Goal: Task Accomplishment & Management: Use online tool/utility

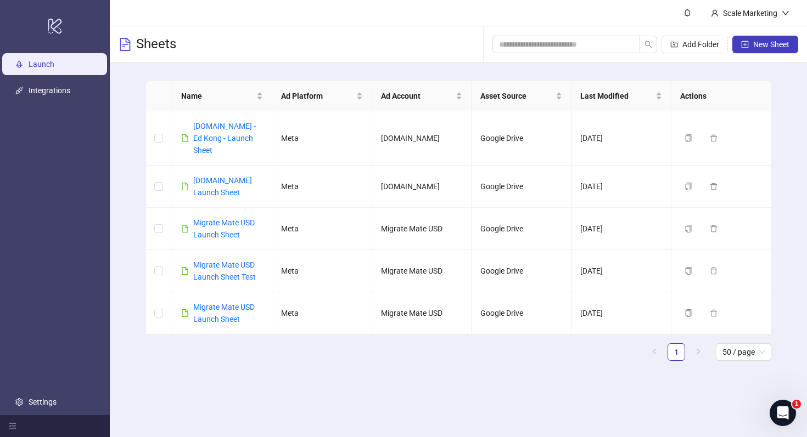
click at [372, 19] on header "Scale Marketing" at bounding box center [458, 13] width 697 height 26
click at [238, 127] on link "[DOMAIN_NAME] - Ed Kong - Launch Sheet" at bounding box center [224, 138] width 63 height 33
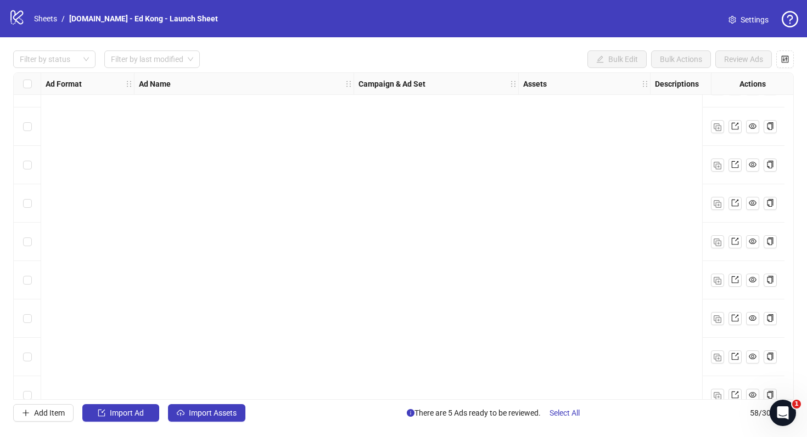
scroll to position [1928, 0]
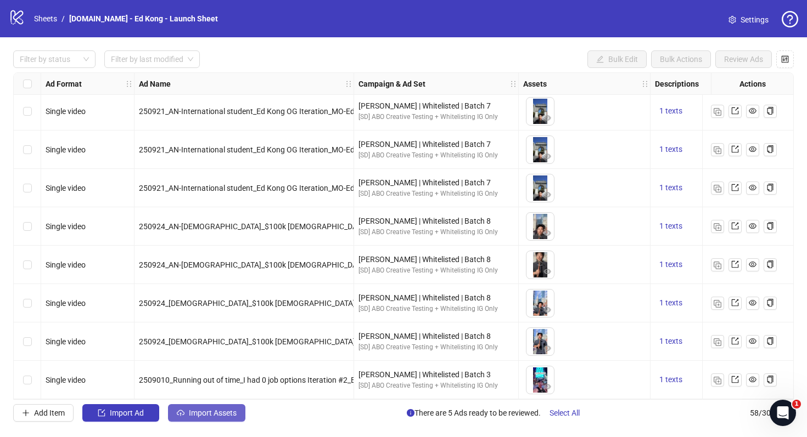
click at [212, 417] on span "Import Assets" at bounding box center [213, 413] width 48 height 9
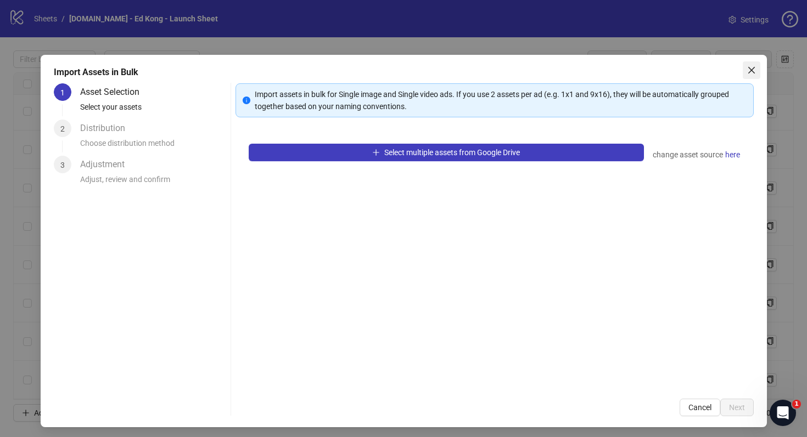
click at [751, 72] on icon "close" at bounding box center [751, 70] width 9 height 9
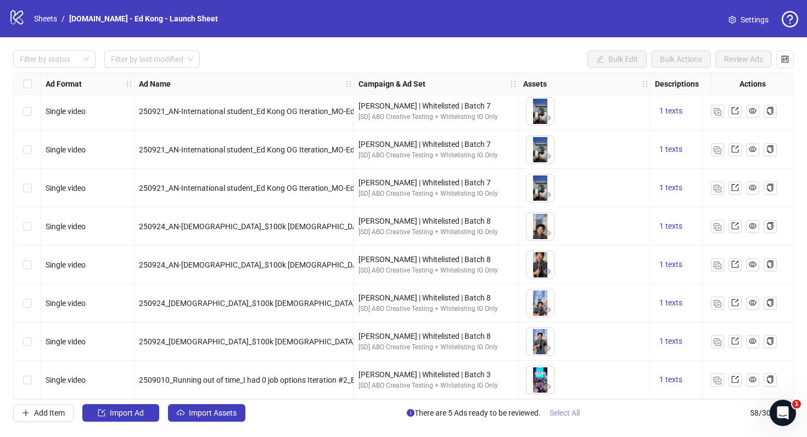
click at [562, 413] on span "Select All" at bounding box center [564, 413] width 30 height 9
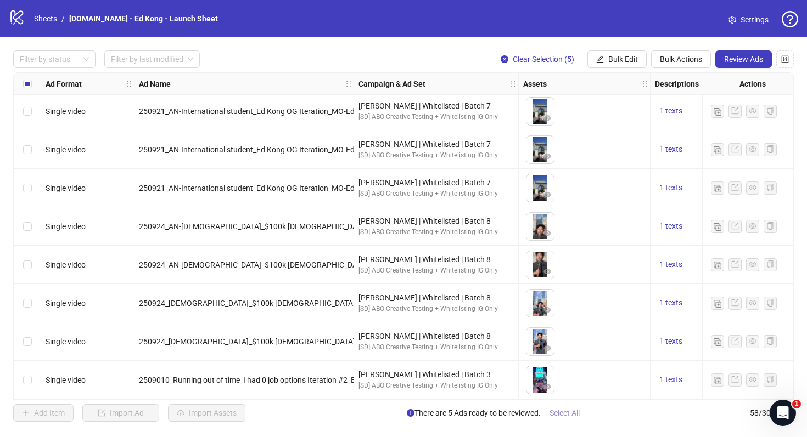
click at [562, 413] on span "Select All" at bounding box center [564, 413] width 30 height 9
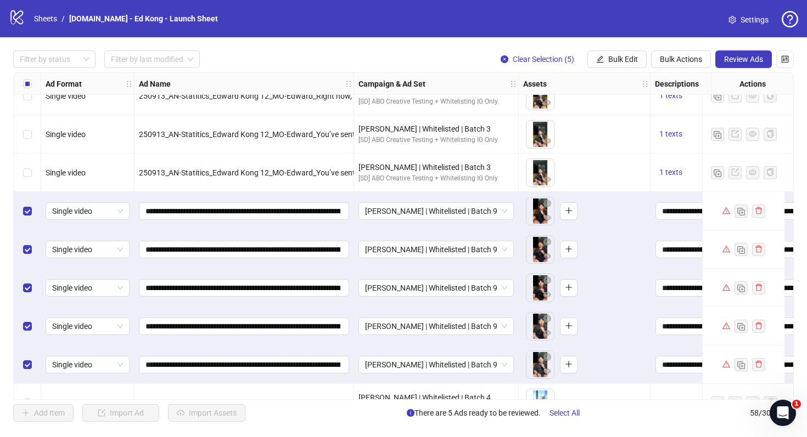
scroll to position [433, 0]
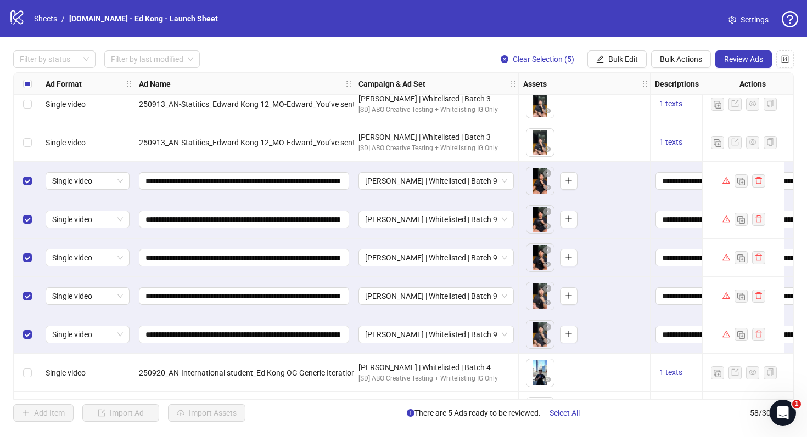
click at [608, 133] on div "To pick up a draggable item, press the space bar. While dragging, use the arrow…" at bounding box center [584, 143] width 122 height 34
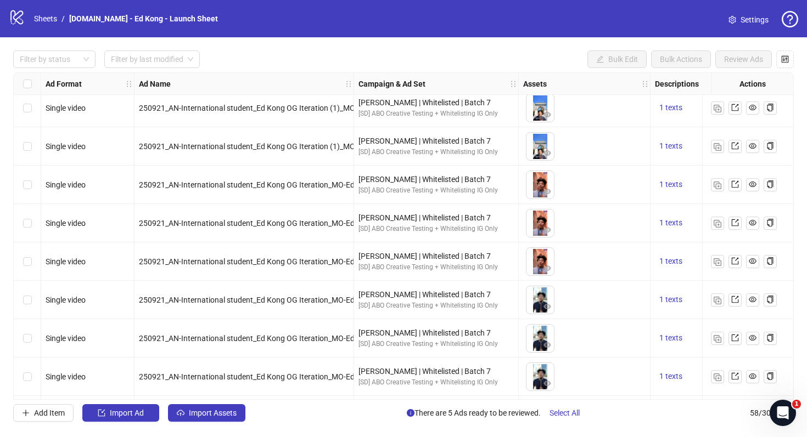
scroll to position [1928, 0]
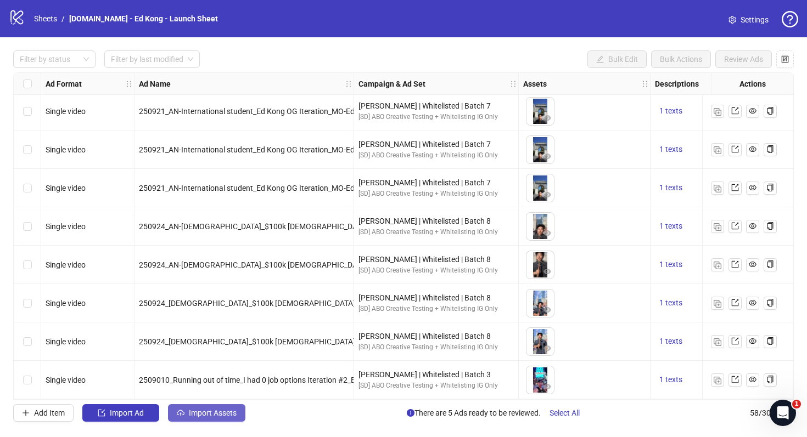
click at [183, 412] on icon "cloud-upload" at bounding box center [181, 412] width 8 height 5
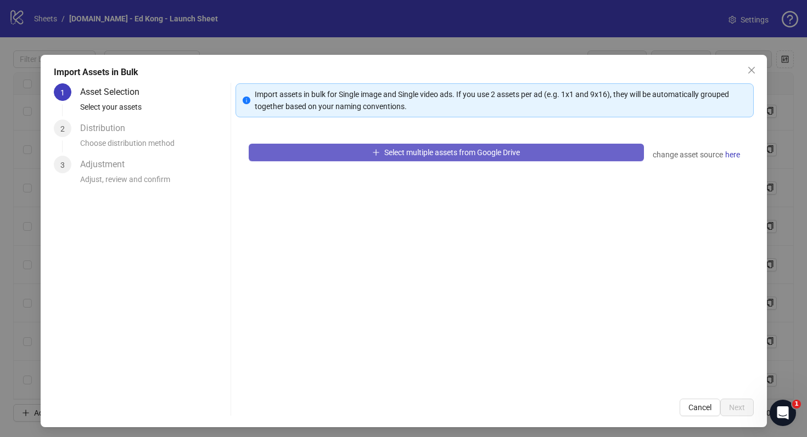
click at [374, 156] on span "button" at bounding box center [376, 152] width 8 height 9
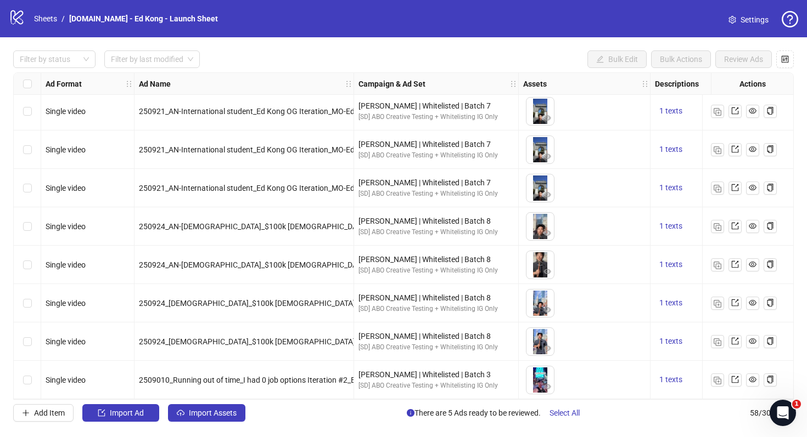
click at [208, 404] on div "Filter by status Filter by last modified Bulk Edit Bulk Actions Review Ads Ad F…" at bounding box center [403, 236] width 807 height 398
click at [210, 414] on span "Import Assets" at bounding box center [213, 413] width 48 height 9
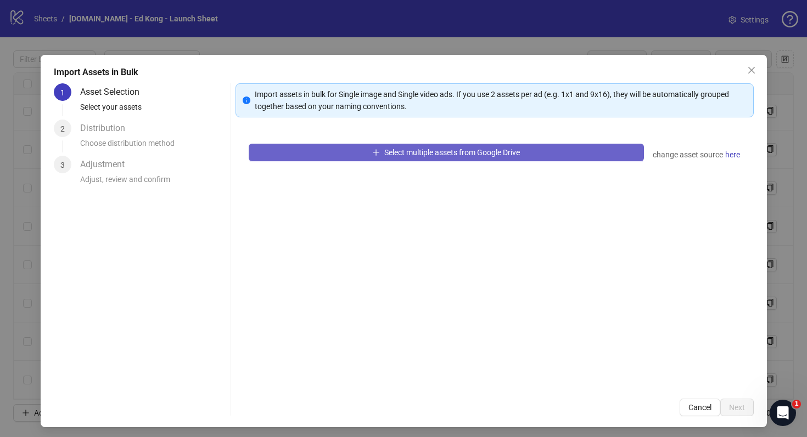
click at [433, 150] on span "Select multiple assets from Google Drive" at bounding box center [452, 152] width 136 height 9
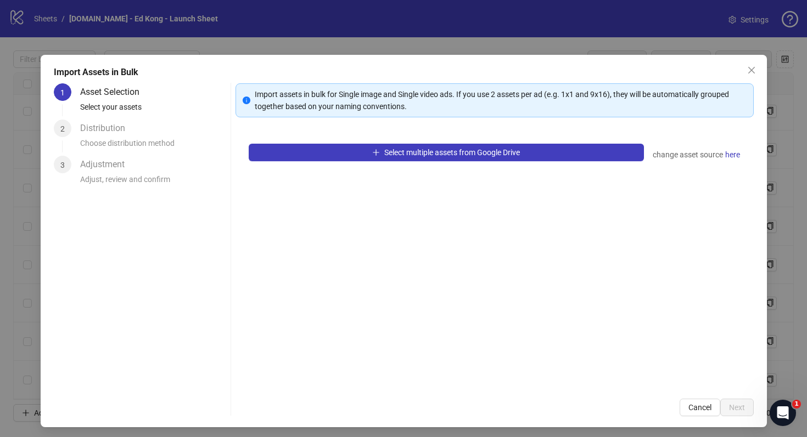
click at [693, 161] on div "change asset source here" at bounding box center [697, 154] width 88 height 13
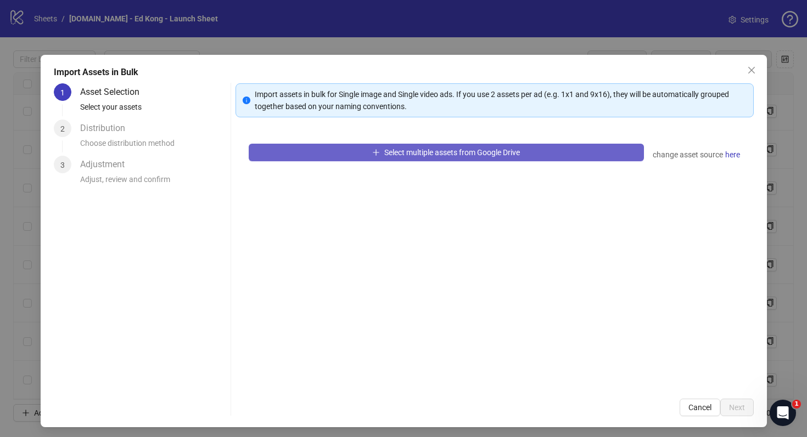
click at [557, 154] on button "Select multiple assets from Google Drive" at bounding box center [446, 153] width 395 height 18
click at [546, 157] on button "Select multiple assets from Google Drive" at bounding box center [446, 153] width 395 height 18
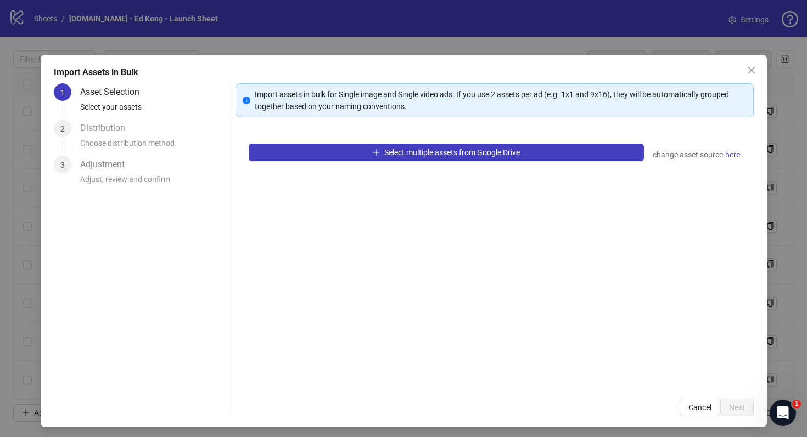
click at [711, 162] on div "Select multiple assets from Google Drive change asset source here" at bounding box center [494, 258] width 518 height 255
click at [694, 411] on span "Cancel" at bounding box center [699, 407] width 23 height 9
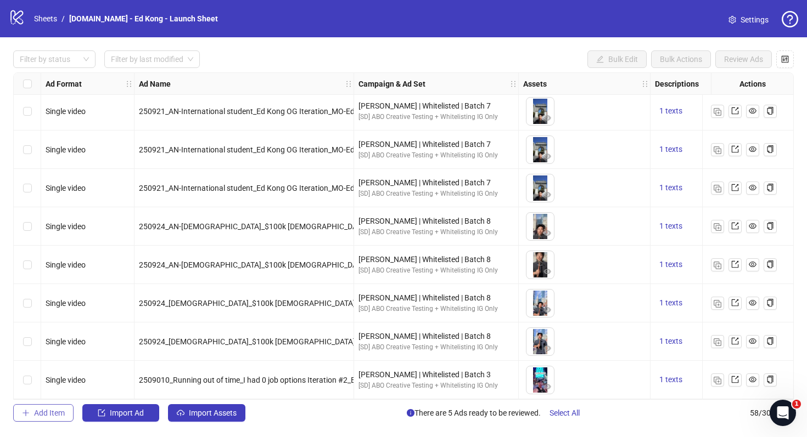
click at [60, 412] on span "Add Item" at bounding box center [49, 413] width 31 height 9
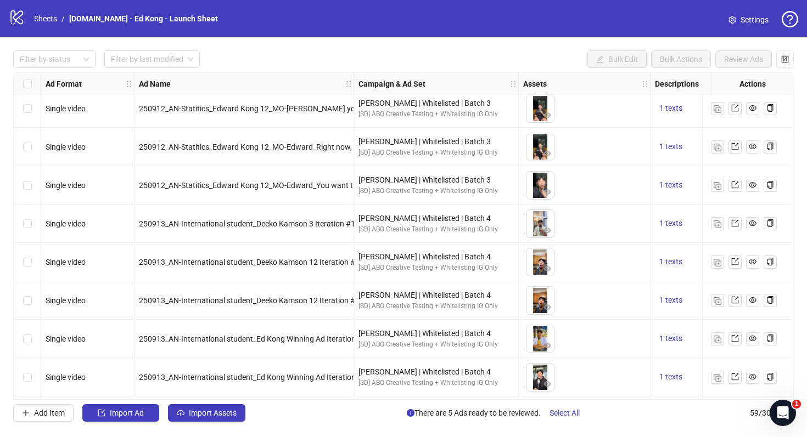
scroll to position [0, 0]
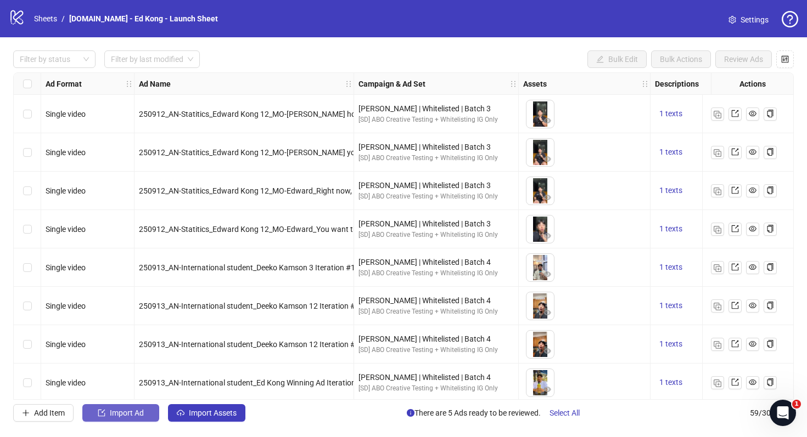
click at [143, 415] on span "Import Ad" at bounding box center [127, 413] width 34 height 9
click at [211, 410] on span "Import Assets" at bounding box center [213, 413] width 48 height 9
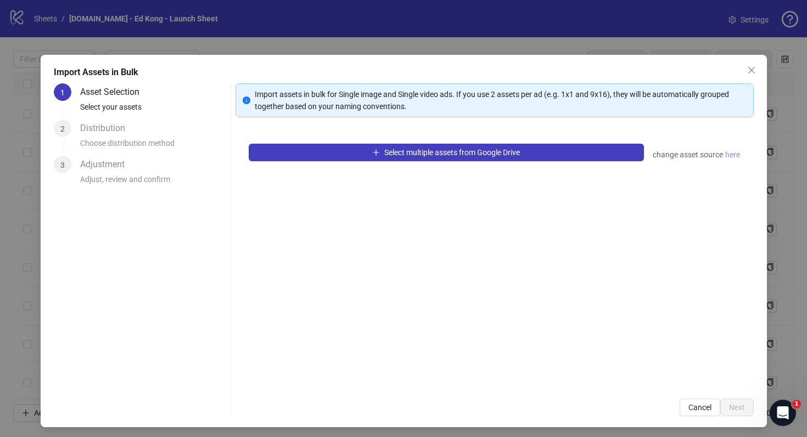
click at [732, 153] on span "here" at bounding box center [732, 155] width 15 height 12
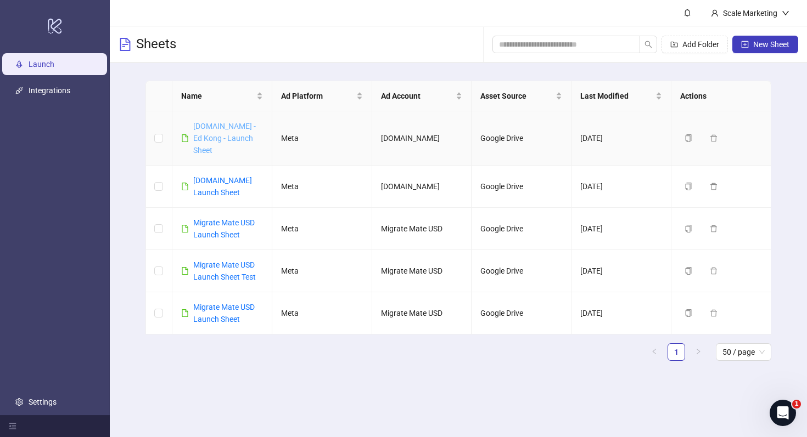
click at [227, 126] on link "[DOMAIN_NAME] - Ed Kong - Launch Sheet" at bounding box center [224, 138] width 63 height 33
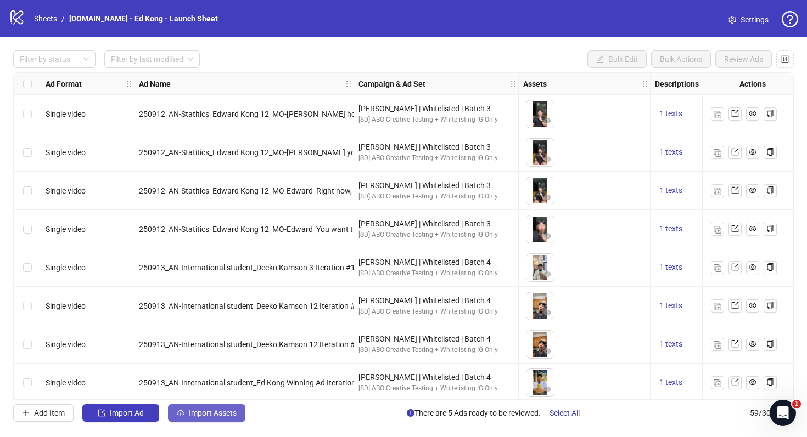
click at [232, 406] on button "Import Assets" at bounding box center [206, 414] width 77 height 18
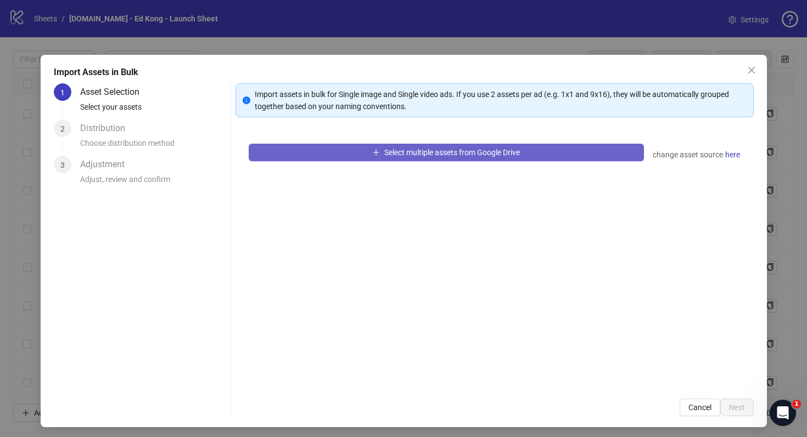
click at [397, 155] on span "Select multiple assets from Google Drive" at bounding box center [452, 152] width 136 height 9
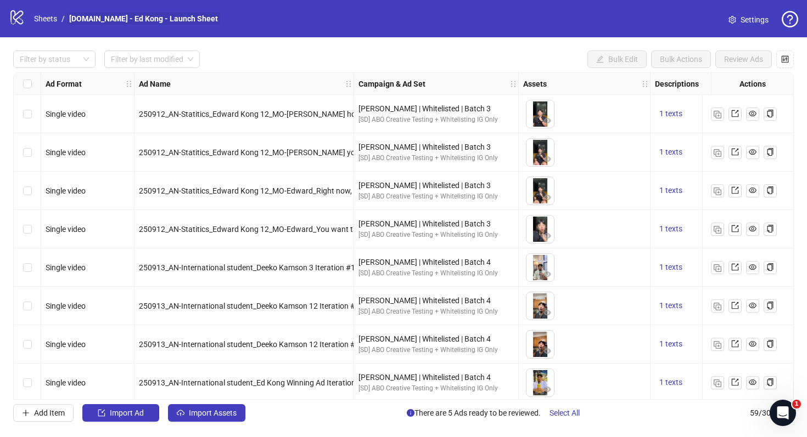
click at [89, 21] on link "[DOMAIN_NAME] - Ed Kong - Launch Sheet" at bounding box center [143, 19] width 153 height 12
click at [52, 18] on link "Sheets" at bounding box center [45, 19] width 27 height 12
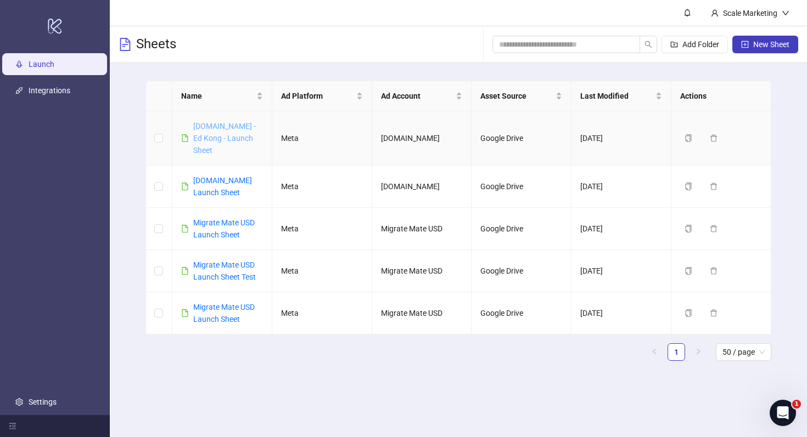
click at [219, 127] on link "[DOMAIN_NAME] - Ed Kong - Launch Sheet" at bounding box center [224, 138] width 63 height 33
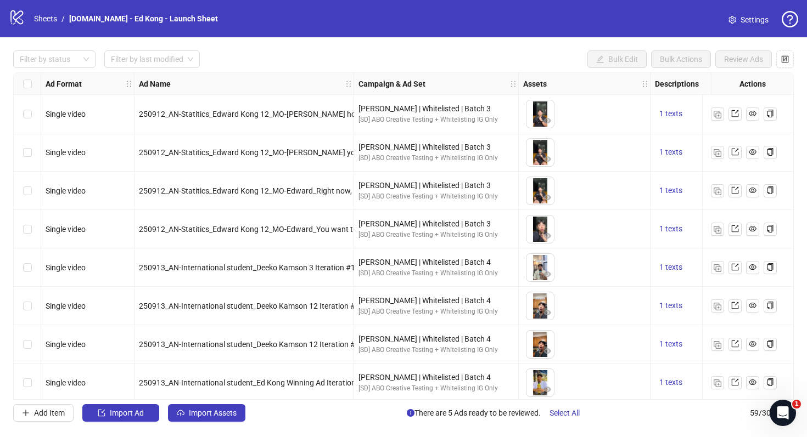
click at [227, 422] on div "Filter by status Filter by last modified Bulk Edit Bulk Actions Review Ads Ad F…" at bounding box center [403, 236] width 807 height 398
click at [233, 414] on span "Import Assets" at bounding box center [213, 413] width 48 height 9
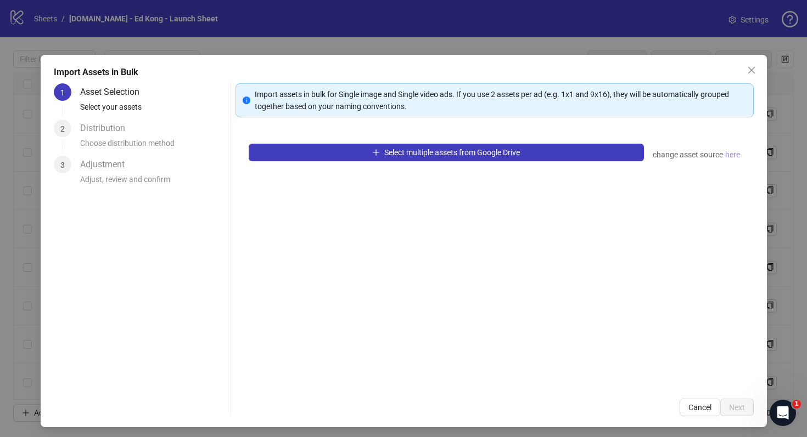
click at [725, 153] on span "here" at bounding box center [732, 155] width 15 height 12
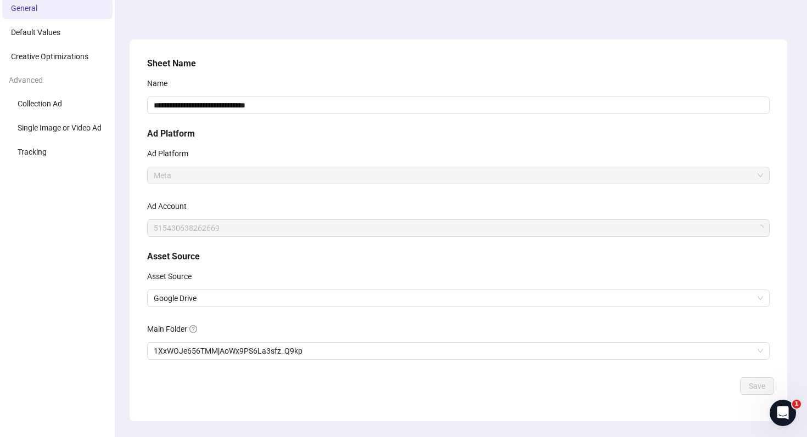
scroll to position [71, 0]
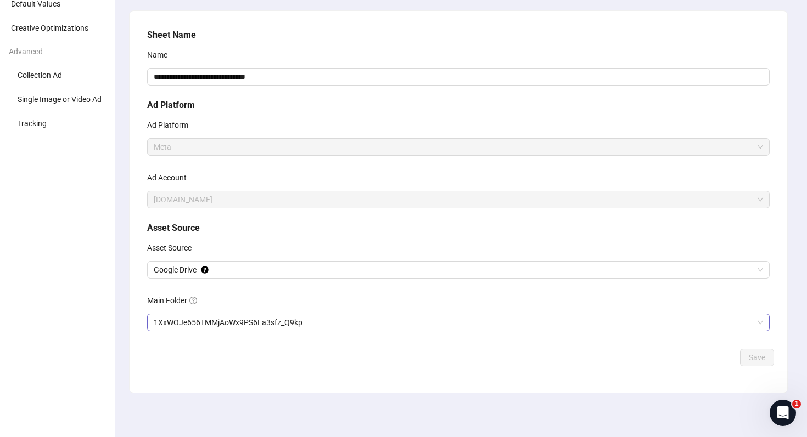
click at [330, 321] on span "1XxWOJe656TMMjAoWx9PS6La3sfz_Q9kp" at bounding box center [458, 323] width 609 height 16
click at [757, 360] on span "Save" at bounding box center [757, 358] width 16 height 9
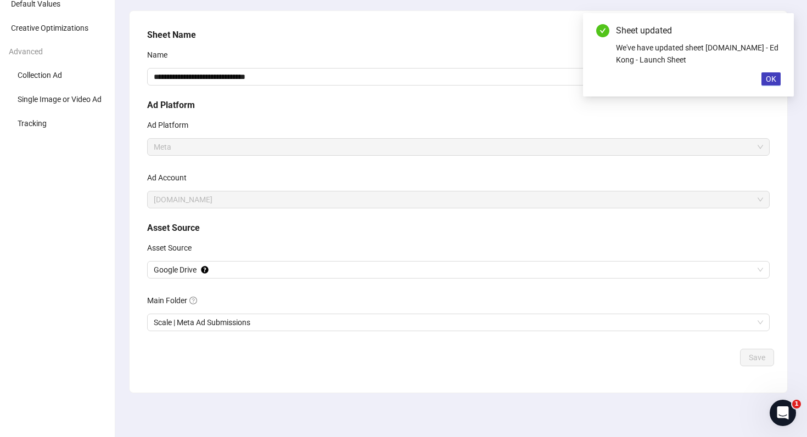
click at [782, 81] on div "Sheet updated We've have updated sheet [DOMAIN_NAME] - Ed Kong - Launch Sheet OK" at bounding box center [688, 54] width 211 height 83
click at [770, 78] on span "OK" at bounding box center [771, 79] width 10 height 9
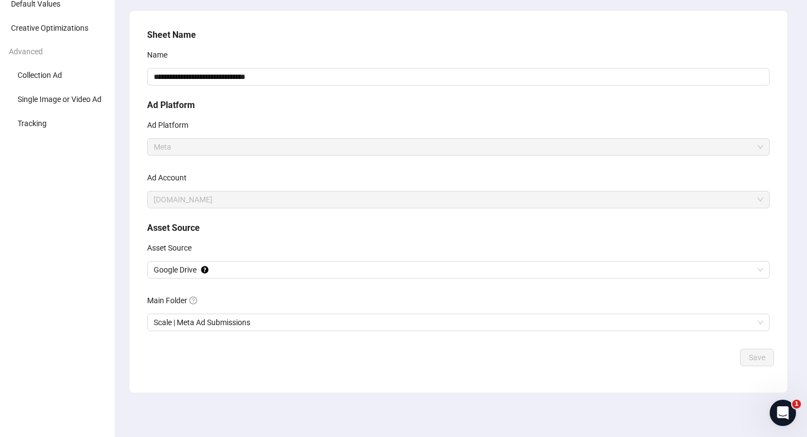
scroll to position [0, 0]
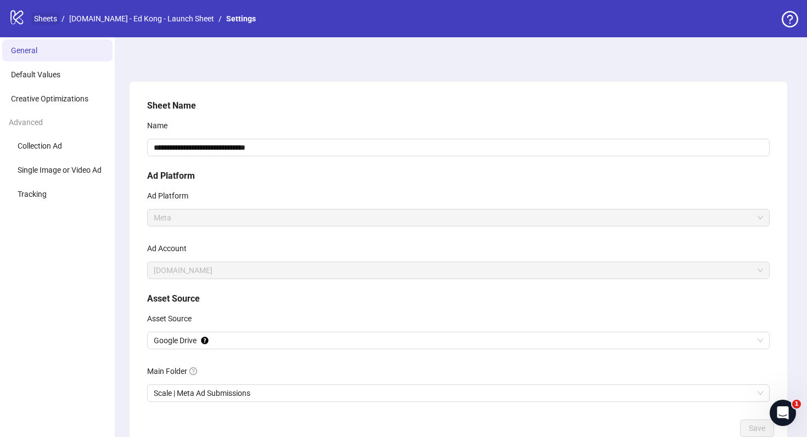
click at [46, 18] on link "Sheets" at bounding box center [45, 19] width 27 height 12
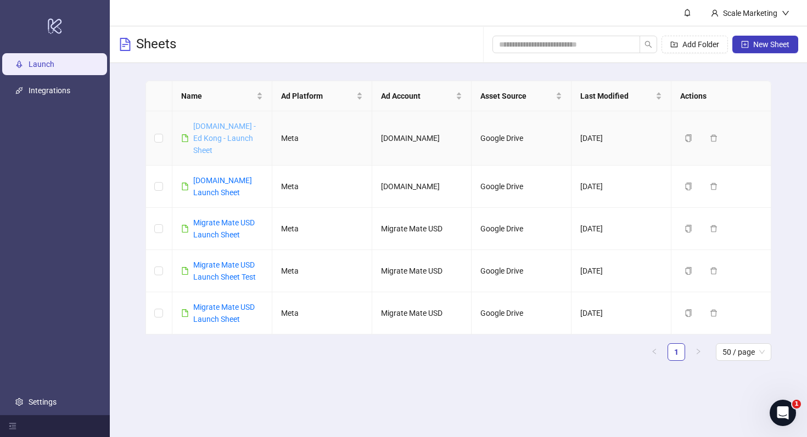
click at [232, 128] on link "[DOMAIN_NAME] - Ed Kong - Launch Sheet" at bounding box center [224, 138] width 63 height 33
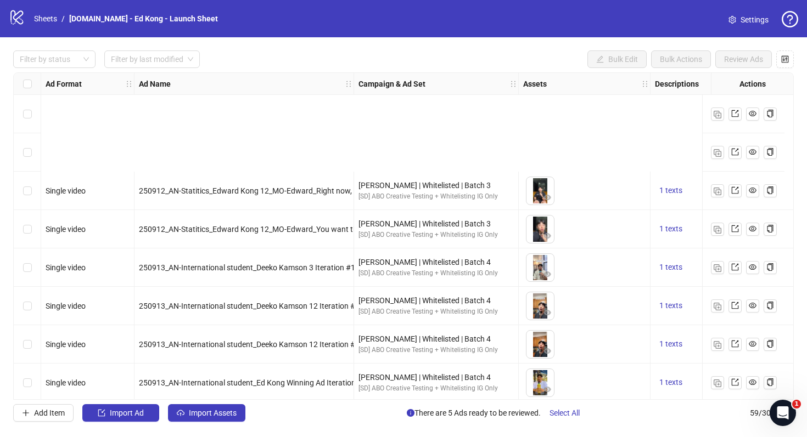
scroll to position [454, 0]
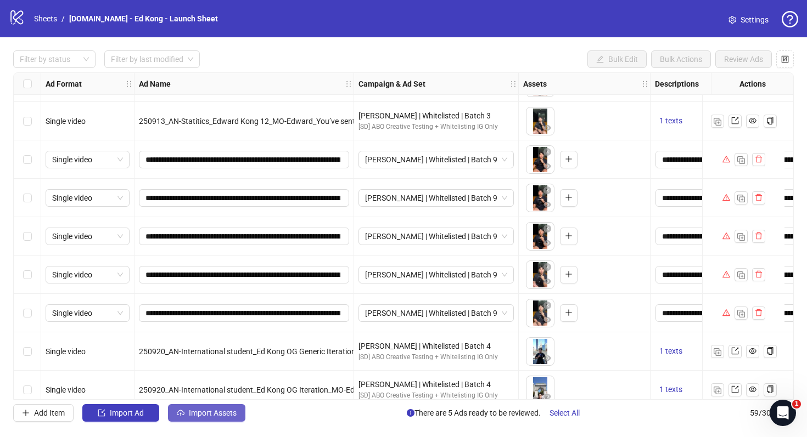
click at [221, 417] on span "Import Assets" at bounding box center [213, 413] width 48 height 9
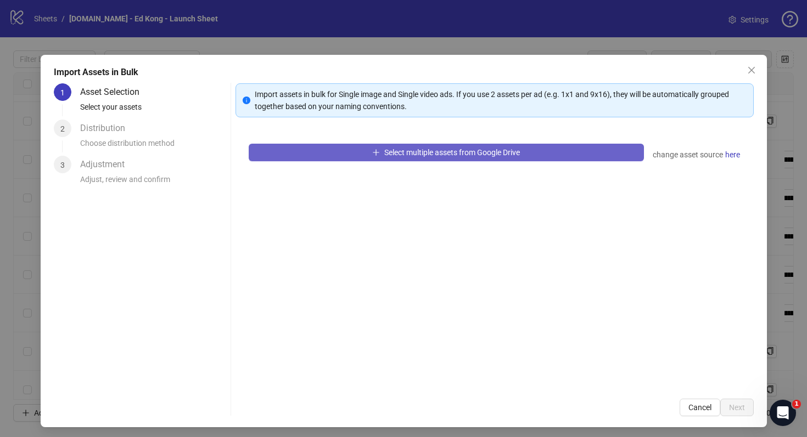
click at [541, 150] on button "Select multiple assets from Google Drive" at bounding box center [446, 153] width 395 height 18
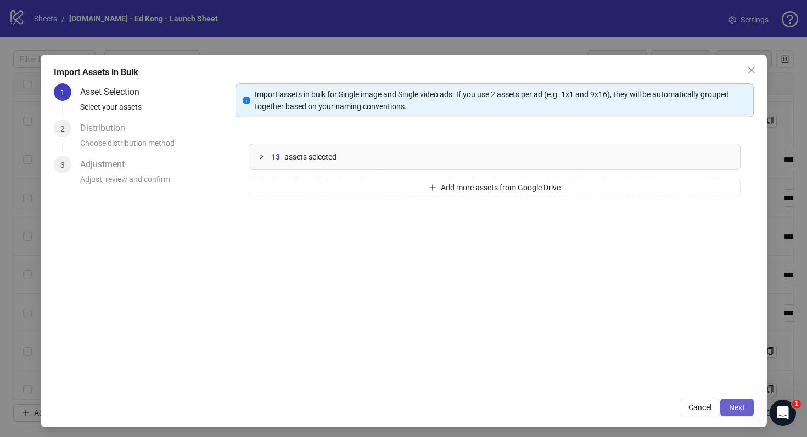
click at [729, 412] on span "Next" at bounding box center [737, 407] width 16 height 9
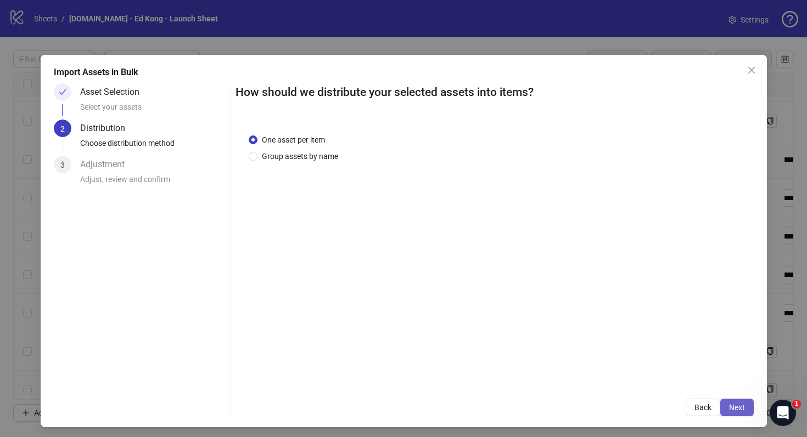
click at [728, 413] on button "Next" at bounding box center [736, 408] width 33 height 18
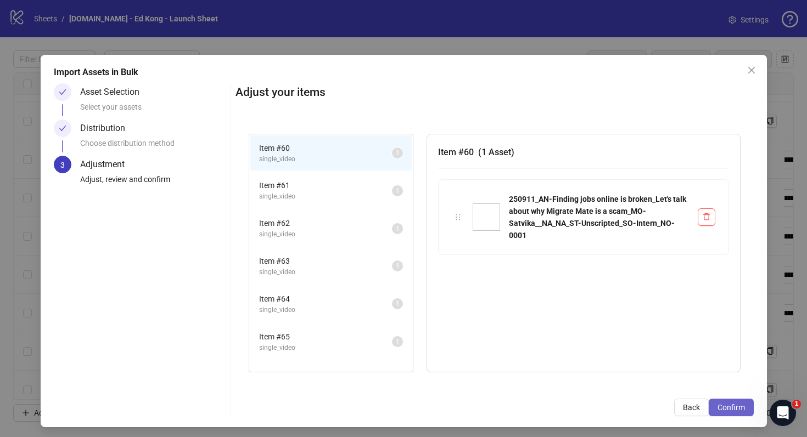
click at [732, 405] on span "Confirm" at bounding box center [730, 407] width 27 height 9
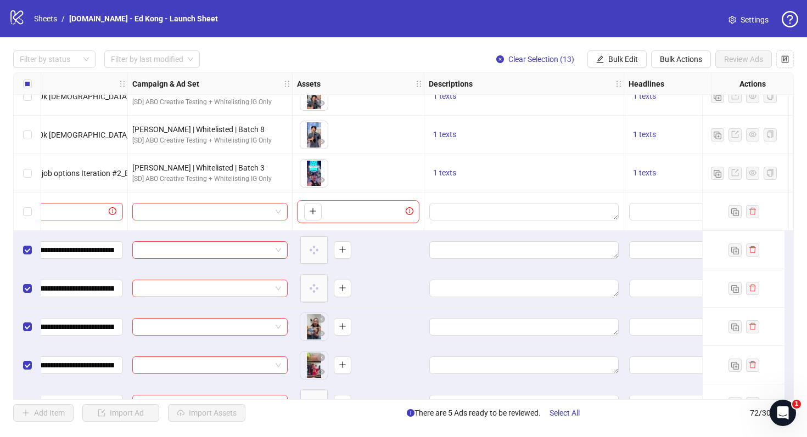
scroll to position [2131, 334]
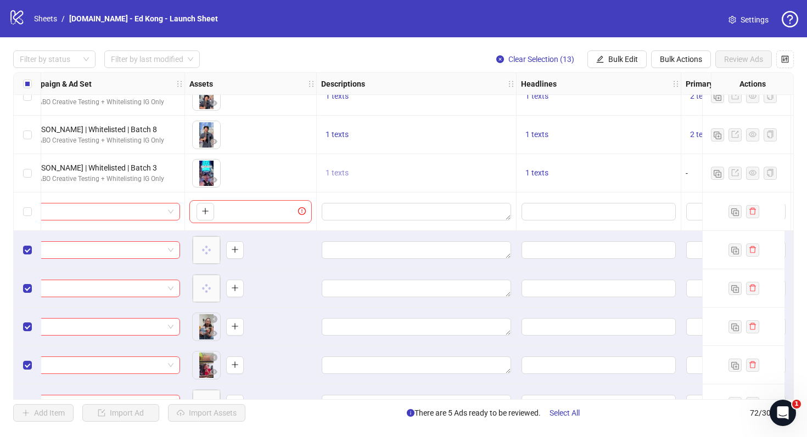
click at [335, 170] on span "1 texts" at bounding box center [337, 173] width 23 height 9
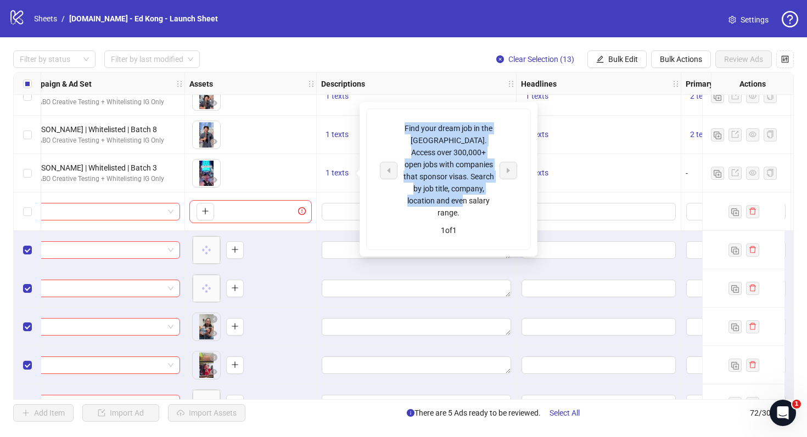
drag, startPoint x: 473, startPoint y: 202, endPoint x: 404, endPoint y: 127, distance: 101.8
click at [404, 127] on div "Find your dream job in the [GEOGRAPHIC_DATA]. Access over 300,000+ open jobs wi…" at bounding box center [448, 170] width 91 height 97
copy div "Find your dream job in the [GEOGRAPHIC_DATA]. Access over 300,000+ open jobs wi…"
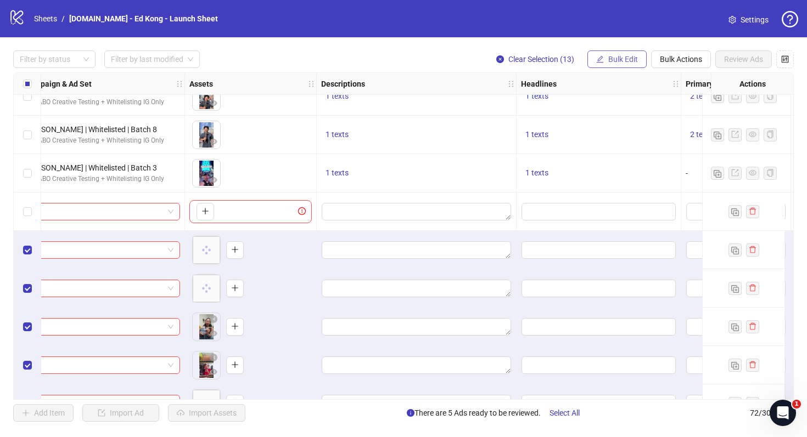
click at [630, 61] on span "Bulk Edit" at bounding box center [623, 59] width 30 height 9
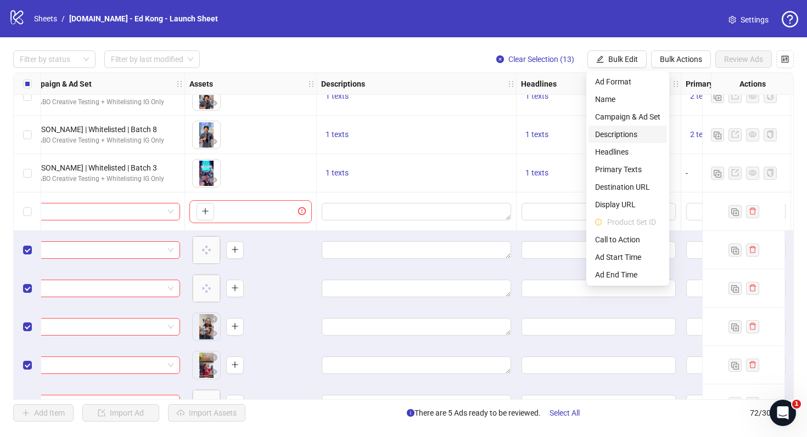
click at [634, 134] on span "Descriptions" at bounding box center [627, 134] width 65 height 12
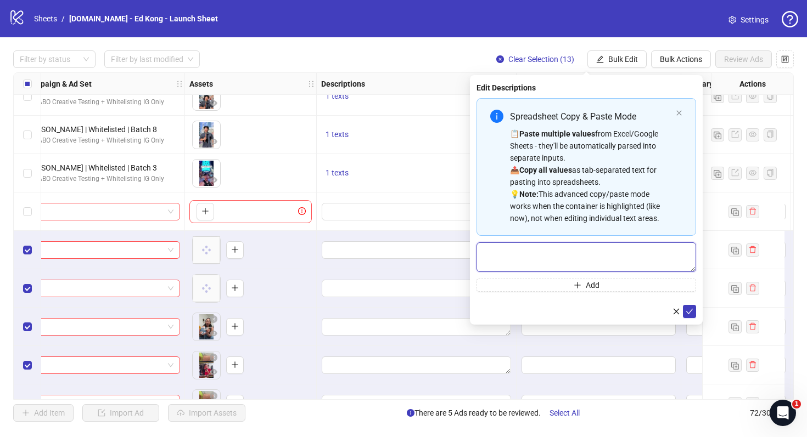
click at [638, 267] on textarea "Multi-text input container - paste or copy values" at bounding box center [586, 258] width 220 height 30
paste textarea "**********"
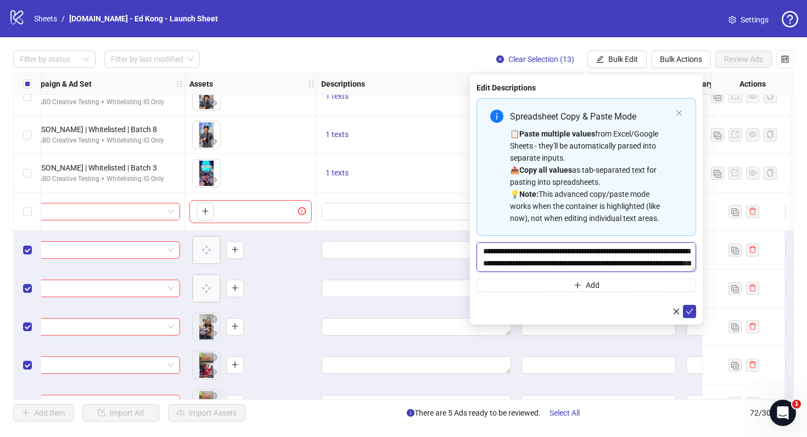
scroll to position [8, 0]
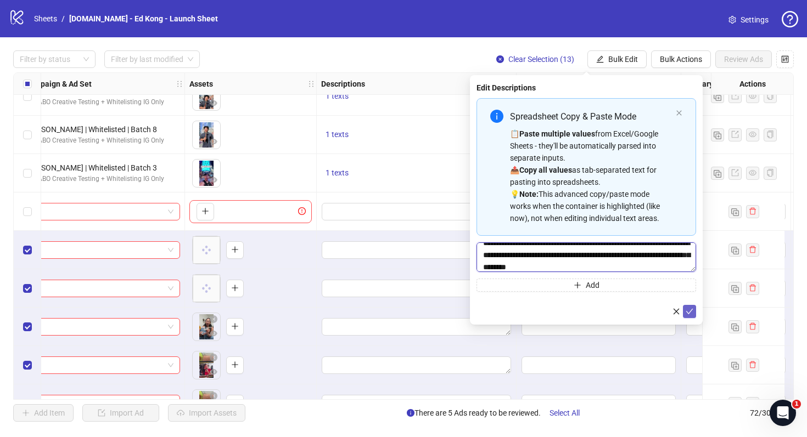
type textarea "**********"
click at [689, 313] on icon "check" at bounding box center [690, 312] width 8 height 8
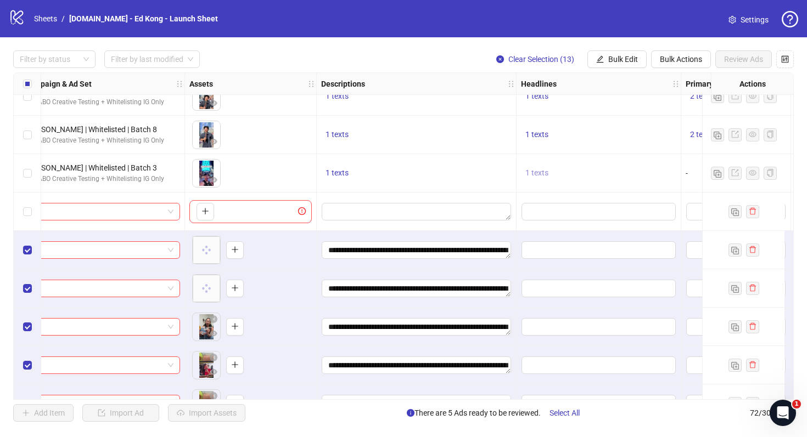
click at [541, 168] on button "1 texts" at bounding box center [537, 173] width 32 height 13
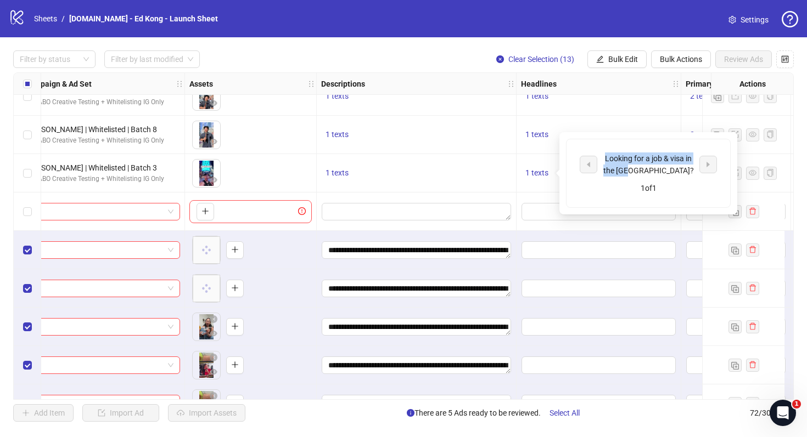
drag, startPoint x: 668, startPoint y: 167, endPoint x: 585, endPoint y: 151, distance: 85.0
click at [585, 151] on div "Looking for a job & visa in the [GEOGRAPHIC_DATA]? 1 of 1" at bounding box center [648, 173] width 164 height 68
copy div "Looking for a job & visa in the [GEOGRAPHIC_DATA]?"
click at [632, 59] on span "Bulk Edit" at bounding box center [623, 59] width 30 height 9
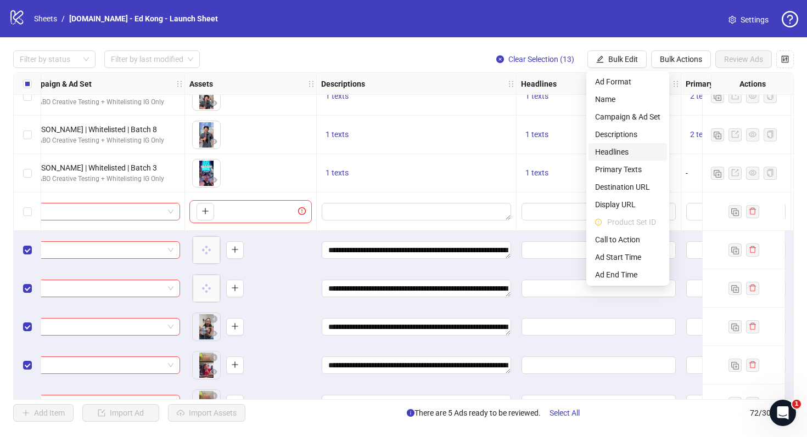
click at [634, 153] on span "Headlines" at bounding box center [627, 152] width 65 height 12
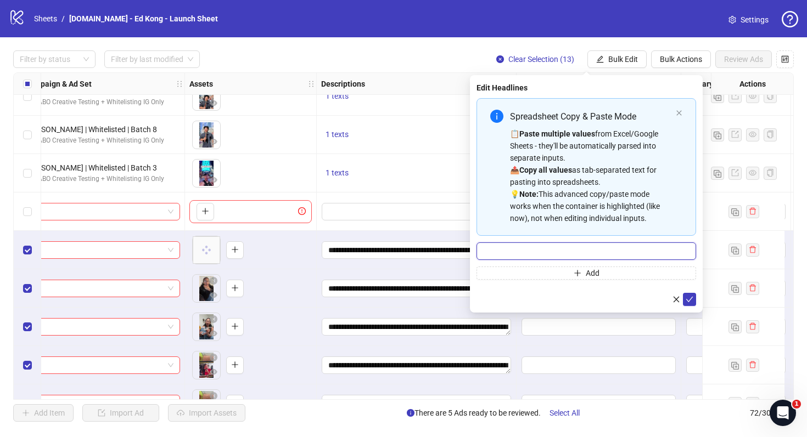
click at [629, 254] on input "Multi-input container - paste or copy values" at bounding box center [586, 252] width 220 height 18
paste input "**********"
type input "**********"
click at [691, 299] on icon "check" at bounding box center [689, 299] width 7 height 5
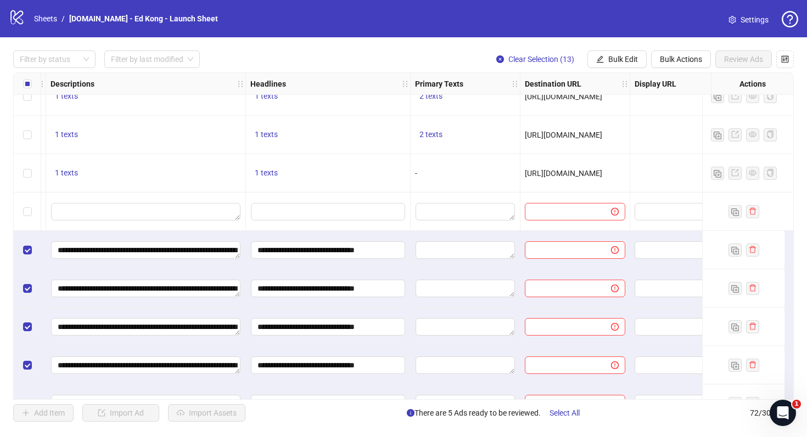
scroll to position [2131, 674]
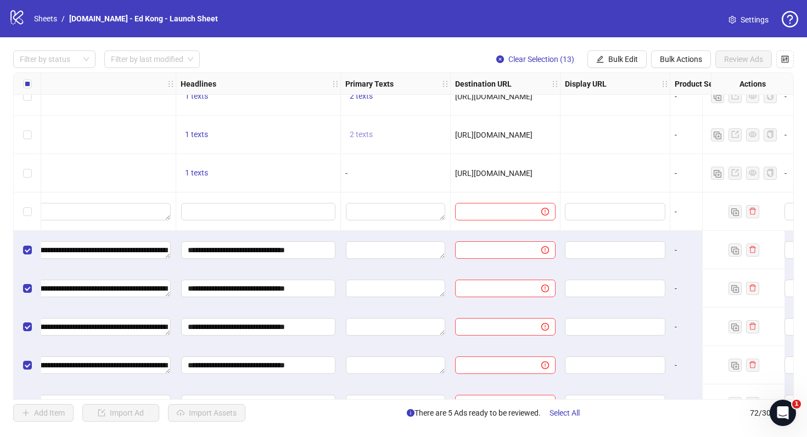
click at [360, 133] on span "2 texts" at bounding box center [361, 134] width 23 height 9
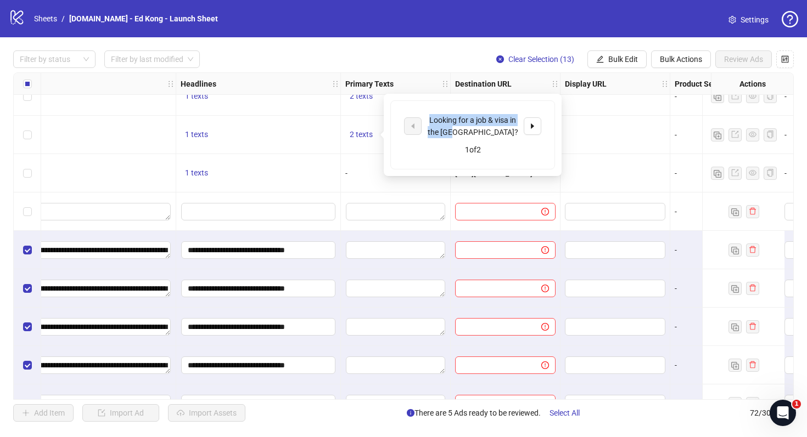
drag, startPoint x: 501, startPoint y: 132, endPoint x: 424, endPoint y: 113, distance: 79.9
click at [424, 113] on div "Looking for a job & visa in the [GEOGRAPHIC_DATA]? 1 of 2" at bounding box center [473, 135] width 164 height 68
copy div "Looking for a job & visa in the [GEOGRAPHIC_DATA]?"
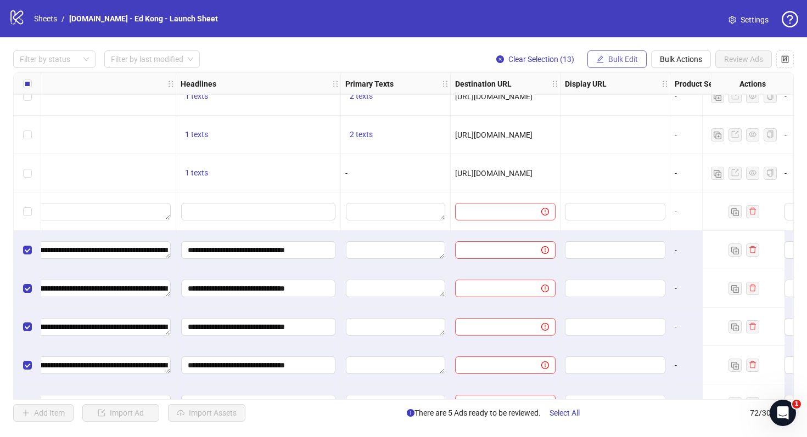
click at [608, 59] on span "Bulk Edit" at bounding box center [623, 59] width 30 height 9
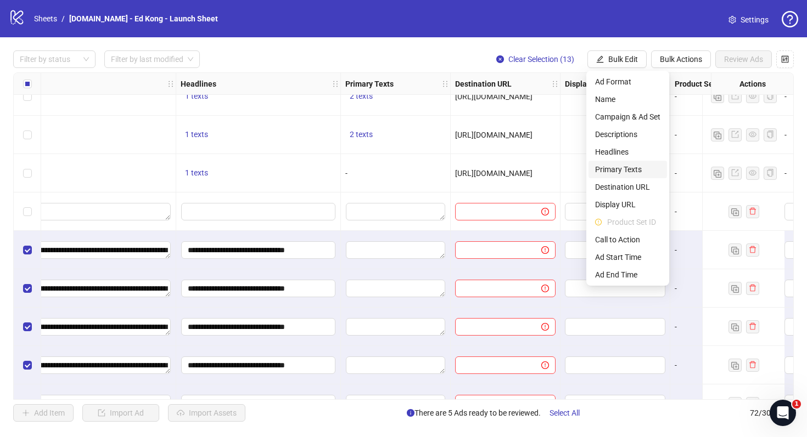
click at [632, 167] on span "Primary Texts" at bounding box center [627, 170] width 65 height 12
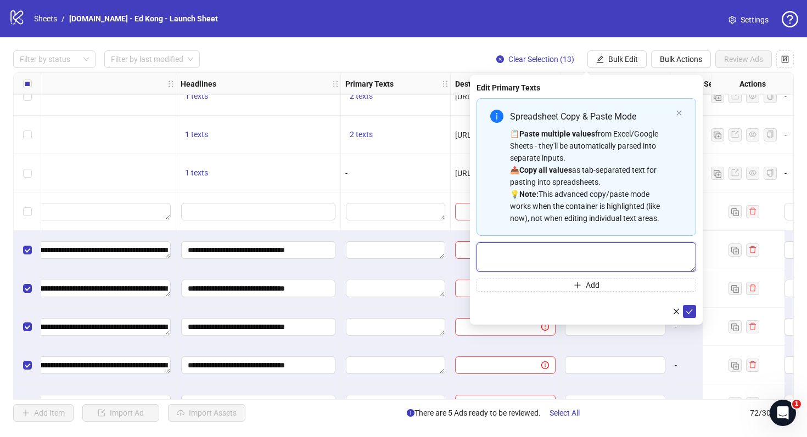
click at [593, 271] on textarea "Multi-text input container - paste or copy values" at bounding box center [586, 258] width 220 height 30
paste textarea "**********"
type textarea "**********"
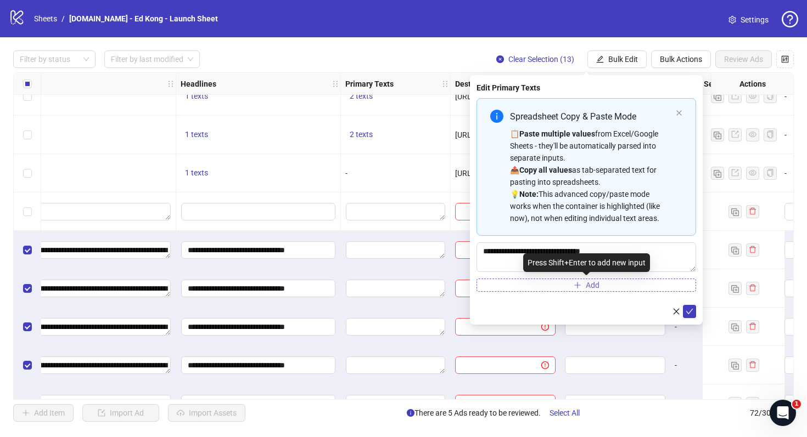
click at [585, 290] on button "Add" at bounding box center [586, 285] width 220 height 13
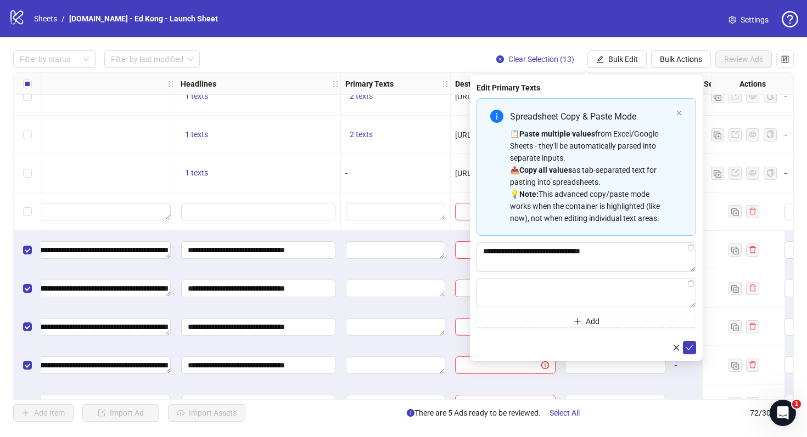
click at [439, 180] on div "-" at bounding box center [396, 173] width 110 height 38
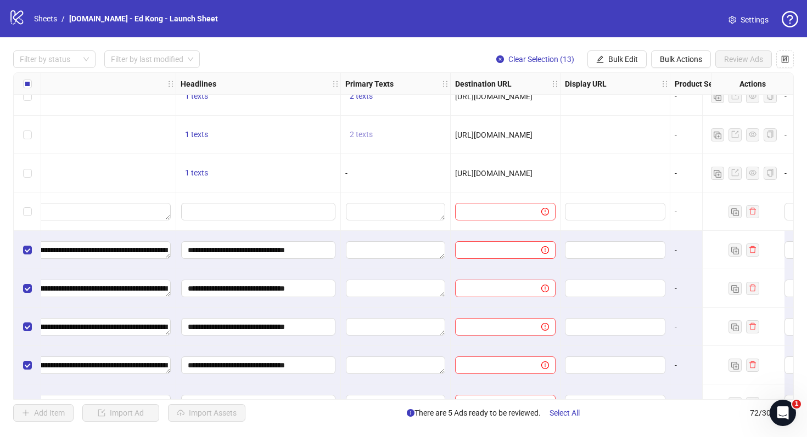
click at [368, 131] on span "2 texts" at bounding box center [361, 134] width 23 height 9
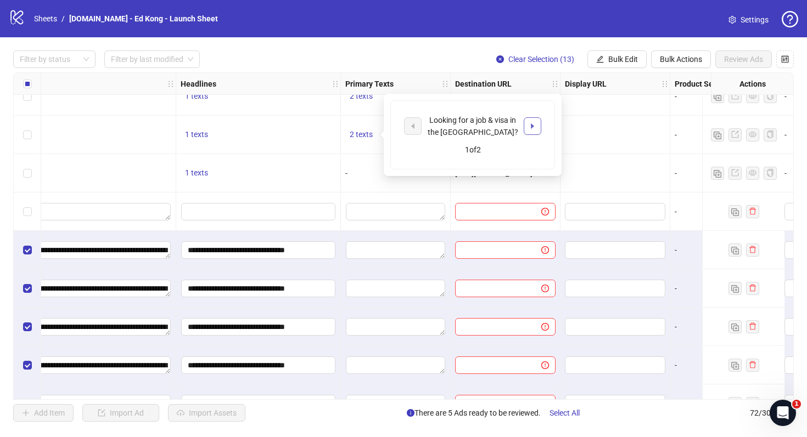
click at [535, 124] on icon "caret-right" at bounding box center [533, 126] width 8 height 8
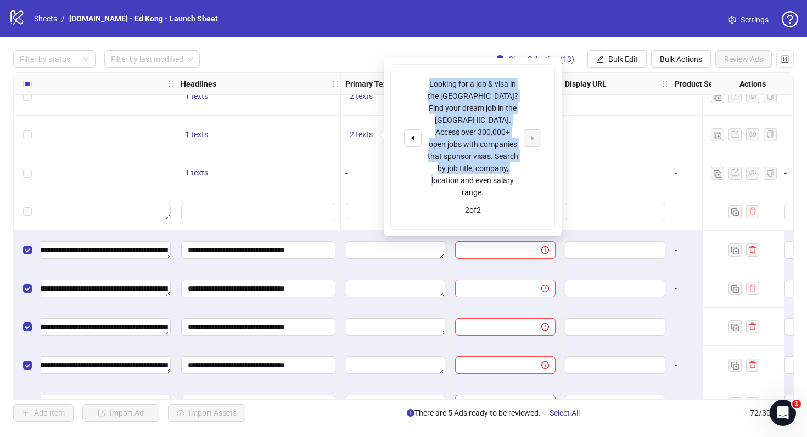
copy div "Looking for a job & visa in the [GEOGRAPHIC_DATA]? Find your dream job in the […"
drag, startPoint x: 511, startPoint y: 167, endPoint x: 427, endPoint y: 71, distance: 127.2
click at [427, 71] on div "Looking for a job & visa in the [GEOGRAPHIC_DATA]? Find your dream job in the […" at bounding box center [473, 147] width 164 height 165
click at [616, 57] on span "Bulk Edit" at bounding box center [623, 59] width 30 height 9
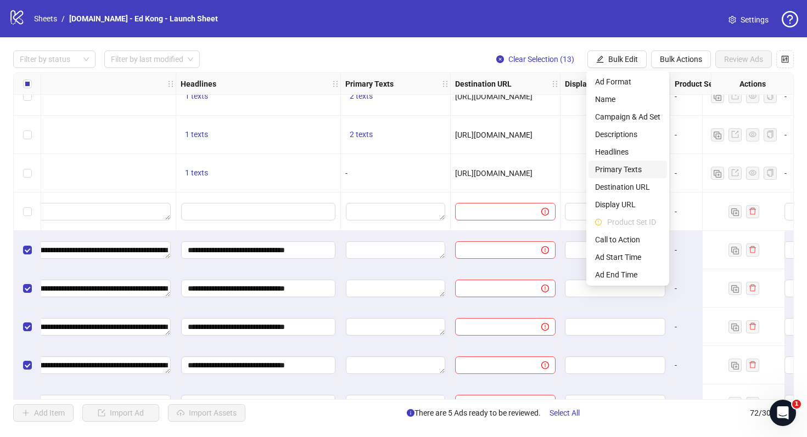
click at [635, 172] on span "Primary Texts" at bounding box center [627, 170] width 65 height 12
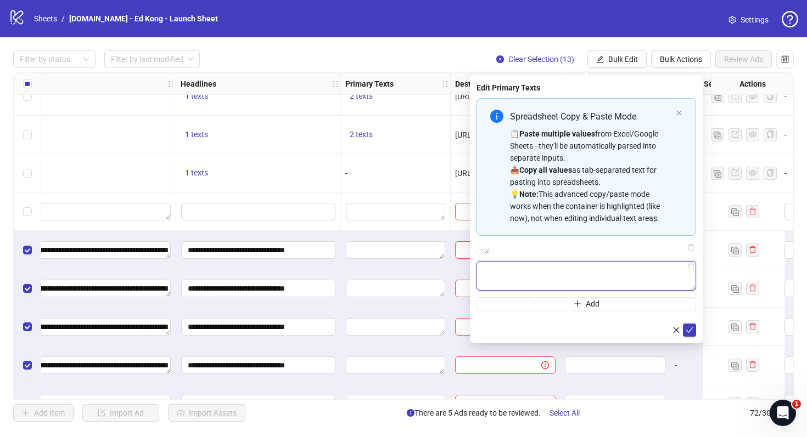
click at [645, 291] on textarea "Multi-text input container - paste or copy values" at bounding box center [586, 276] width 220 height 30
paste textarea "**********"
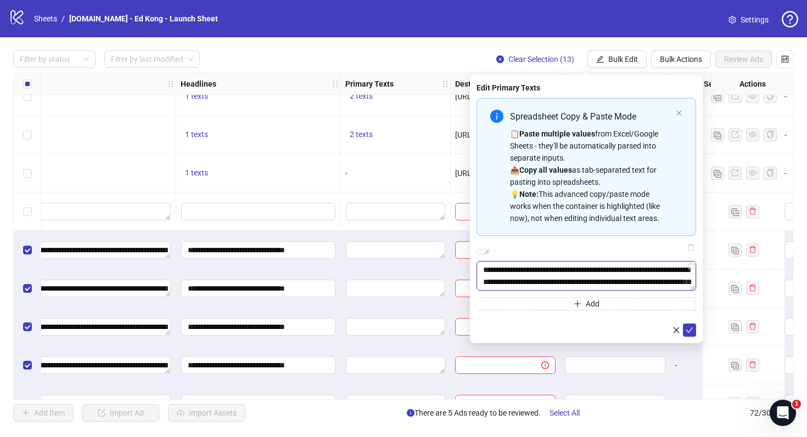
scroll to position [20, 0]
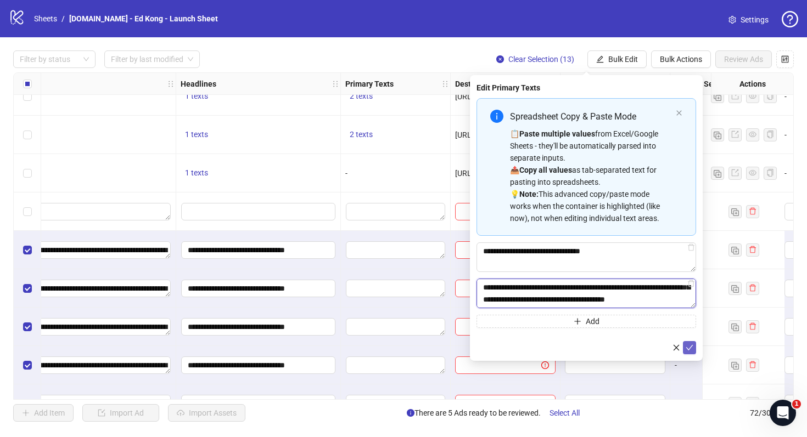
type textarea "**********"
click at [689, 348] on icon "check" at bounding box center [689, 347] width 7 height 5
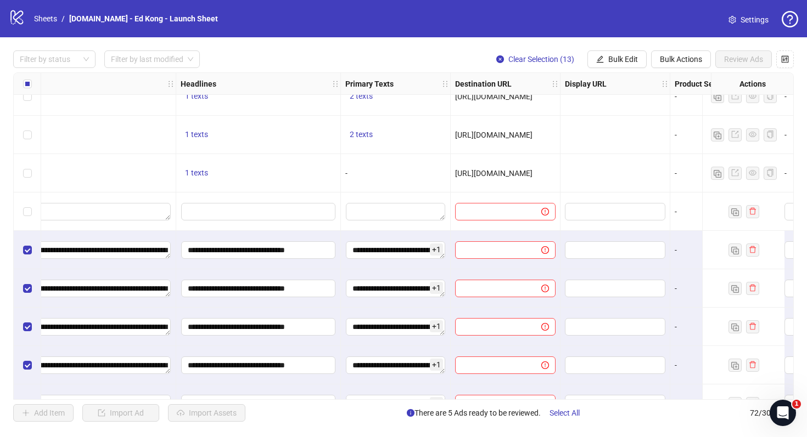
click at [407, 183] on div "-" at bounding box center [396, 173] width 110 height 38
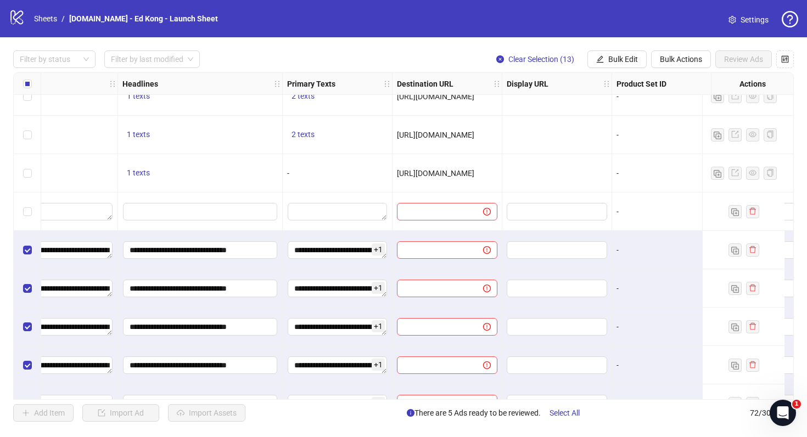
scroll to position [2131, 749]
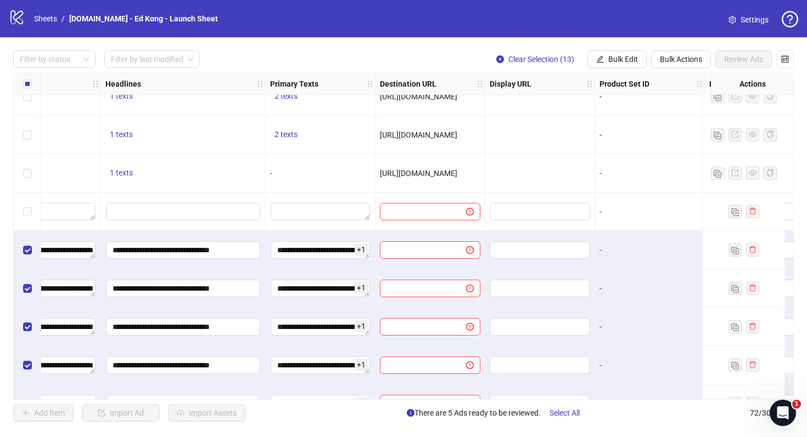
drag, startPoint x: 475, startPoint y: 174, endPoint x: 370, endPoint y: 168, distance: 105.0
copy div "[URL][DOMAIN_NAME]"
click at [611, 60] on span "Bulk Edit" at bounding box center [623, 59] width 30 height 9
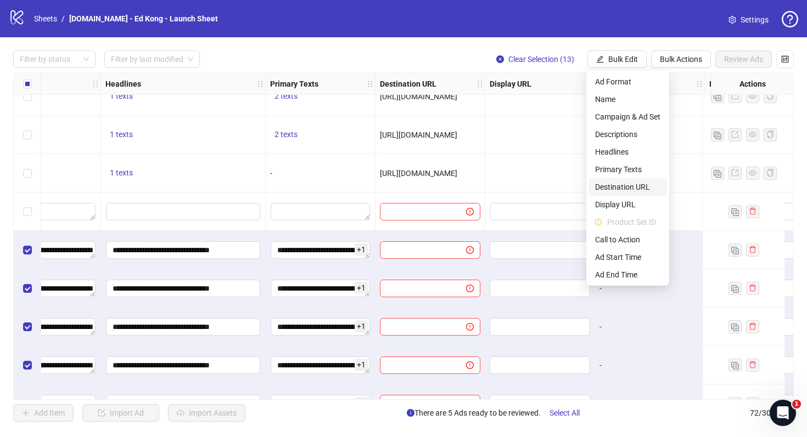
click at [610, 188] on span "Destination URL" at bounding box center [627, 187] width 65 height 12
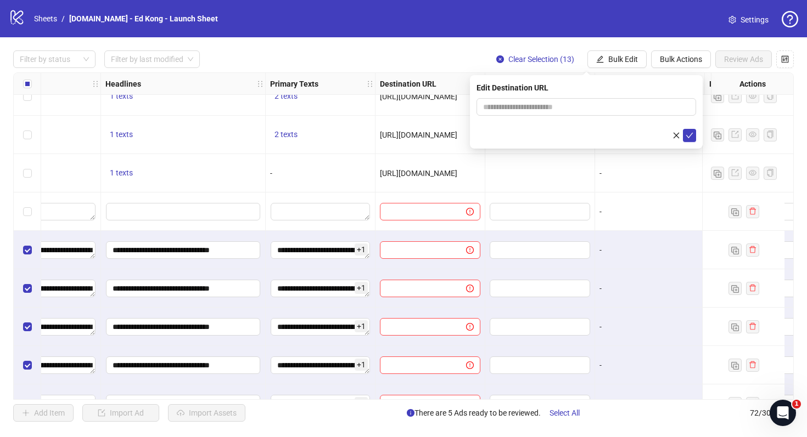
click at [646, 117] on form at bounding box center [586, 120] width 220 height 44
click at [658, 107] on input "text" at bounding box center [582, 107] width 198 height 12
paste input "**********"
type input "**********"
click at [692, 133] on icon "check" at bounding box center [690, 136] width 8 height 8
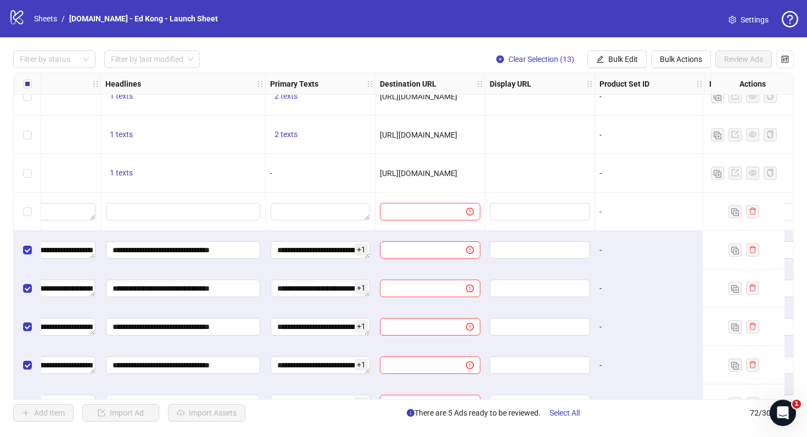
click at [624, 186] on div "-" at bounding box center [650, 173] width 110 height 38
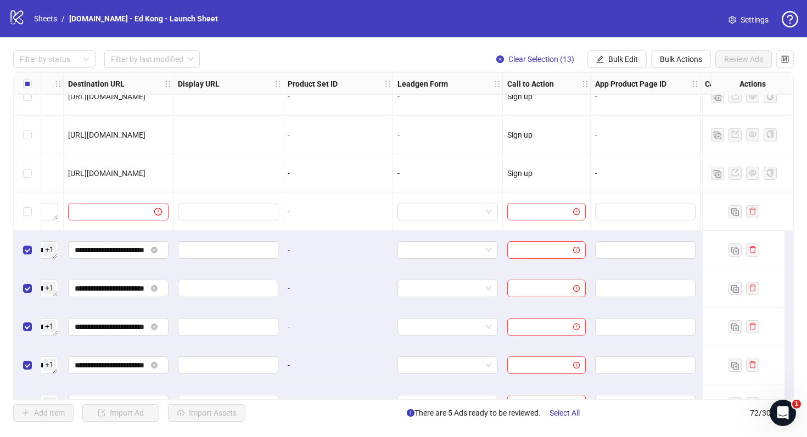
scroll to position [2131, 1091]
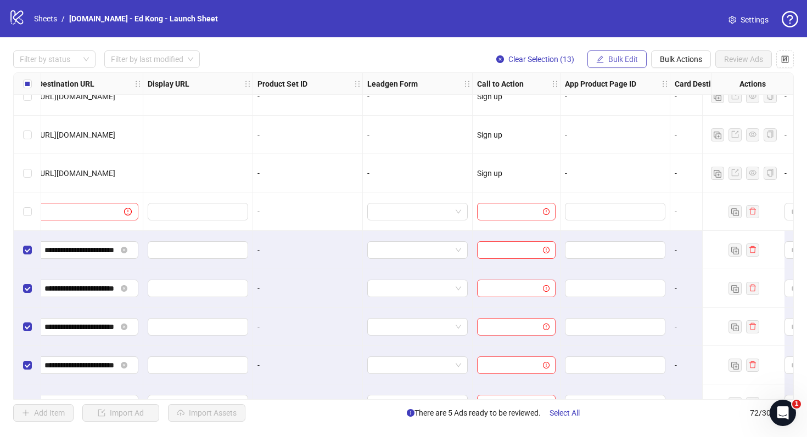
click at [619, 55] on span "Bulk Edit" at bounding box center [623, 59] width 30 height 9
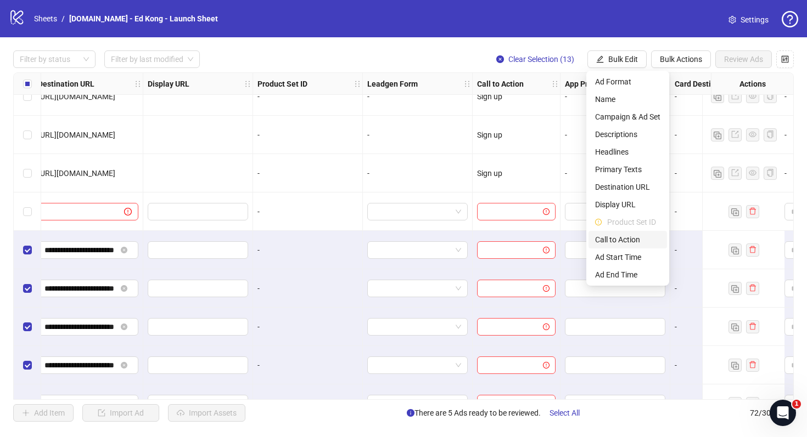
click at [622, 242] on span "Call to Action" at bounding box center [627, 240] width 65 height 12
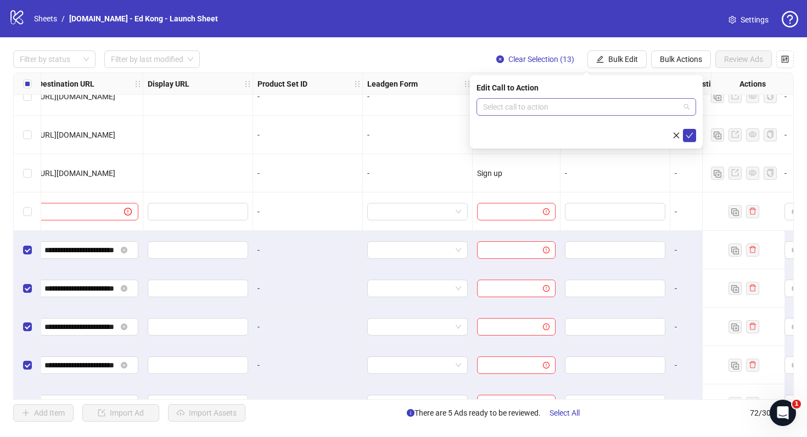
click at [639, 108] on input "search" at bounding box center [581, 107] width 197 height 16
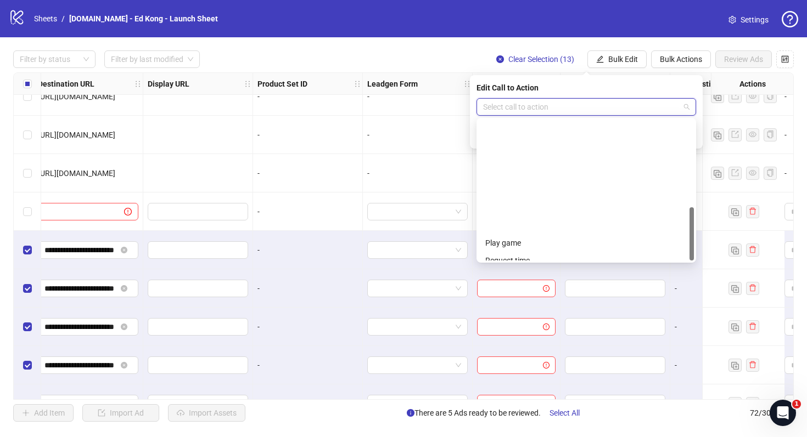
scroll to position [228, 0]
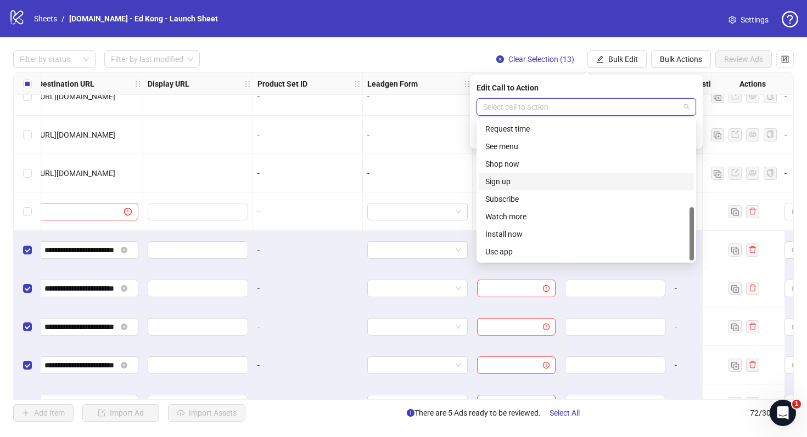
click at [552, 184] on div "Sign up" at bounding box center [586, 182] width 202 height 12
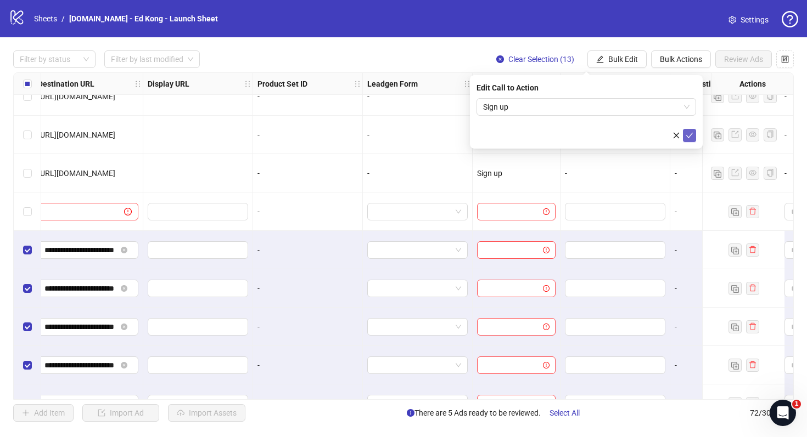
click at [693, 132] on button "submit" at bounding box center [689, 135] width 13 height 13
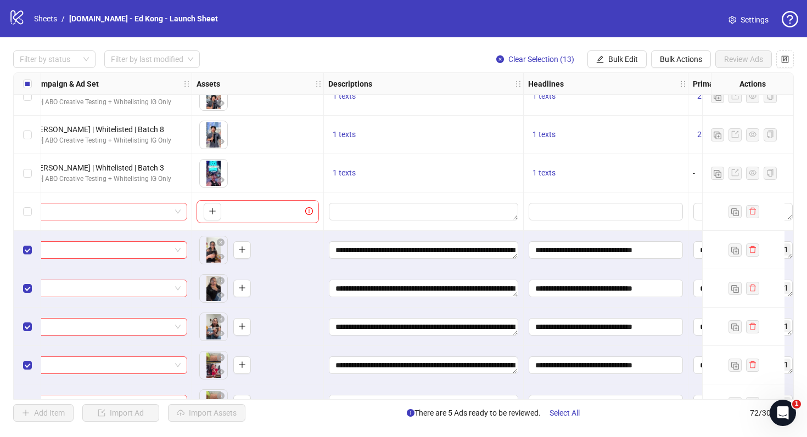
scroll to position [2131, 0]
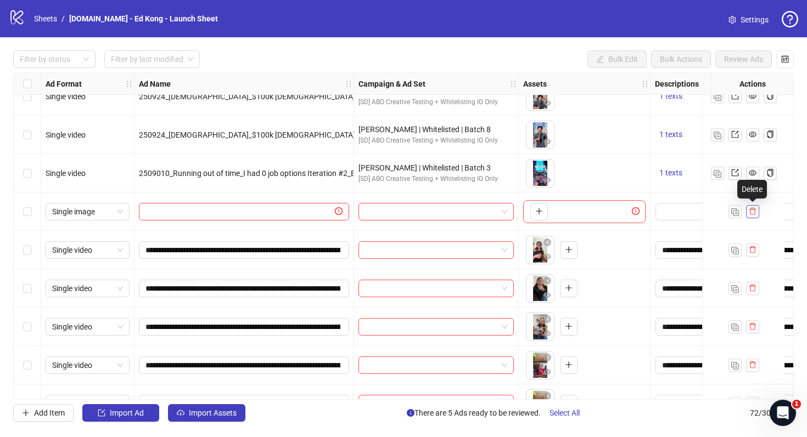
click at [753, 209] on icon "delete" at bounding box center [752, 211] width 7 height 7
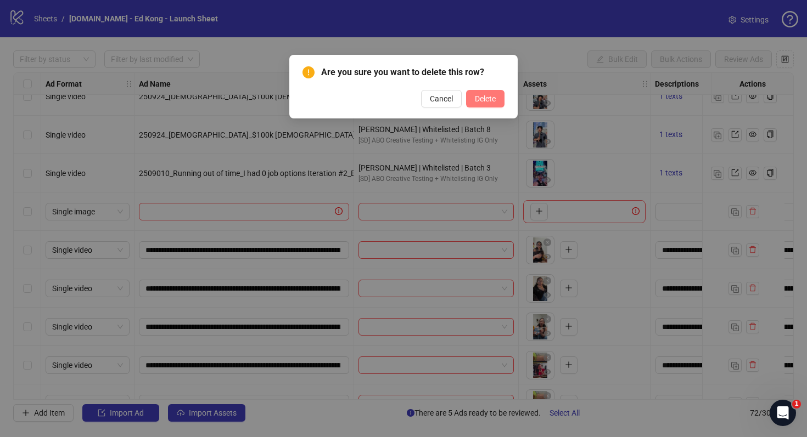
click at [487, 97] on span "Delete" at bounding box center [485, 98] width 21 height 9
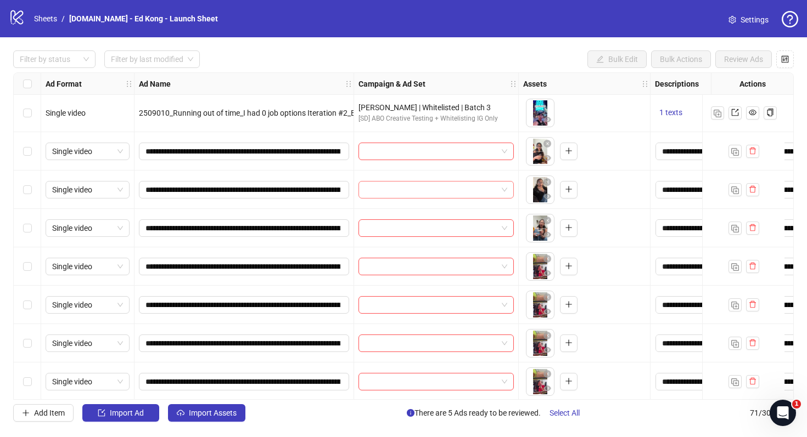
scroll to position [2428, 0]
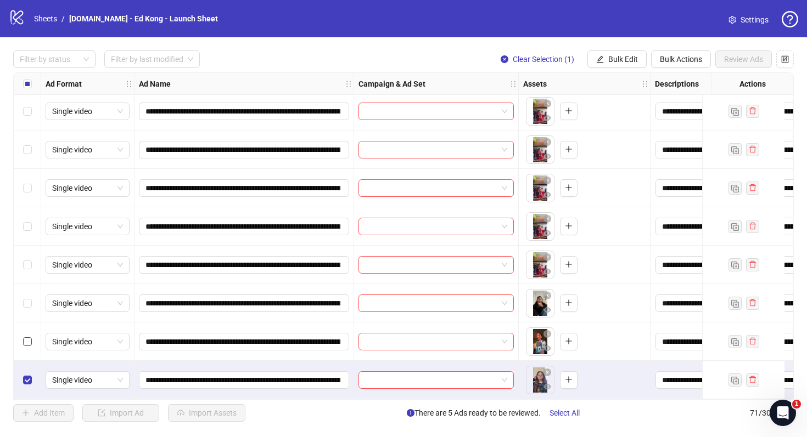
click at [27, 342] on label "Select row 70" at bounding box center [27, 342] width 9 height 12
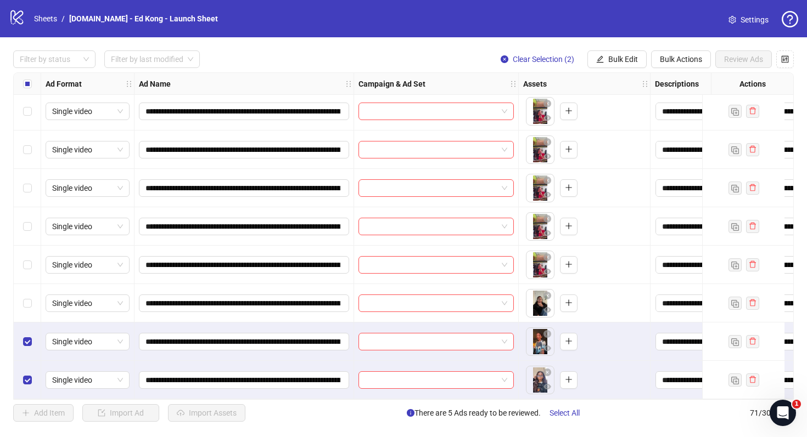
click at [33, 267] on div "Select row 68" at bounding box center [27, 265] width 27 height 38
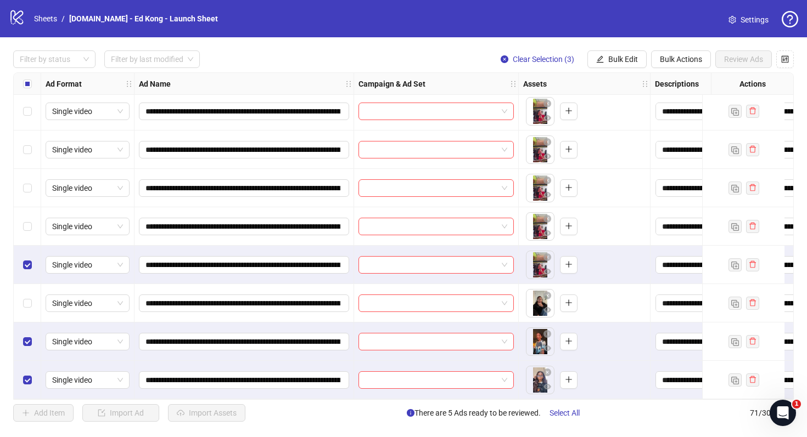
click at [32, 227] on div "Select row 67" at bounding box center [27, 226] width 27 height 38
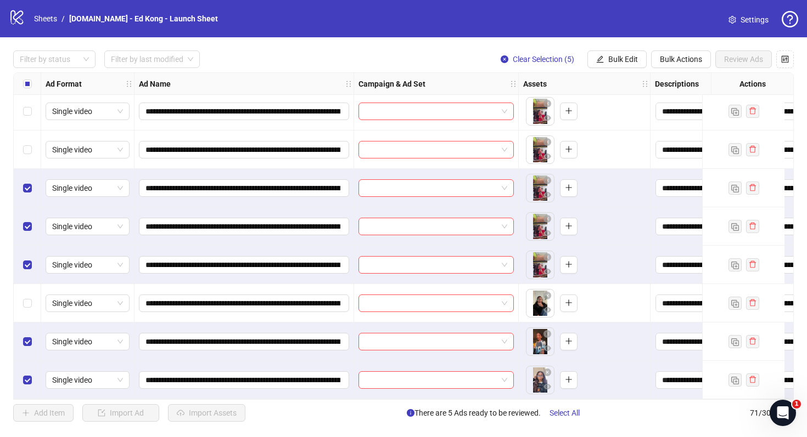
click at [29, 156] on div "Select row 65" at bounding box center [27, 150] width 27 height 38
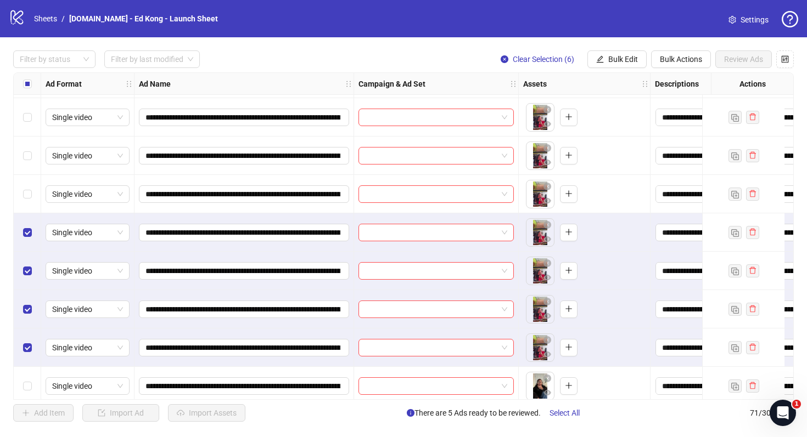
scroll to position [2336, 0]
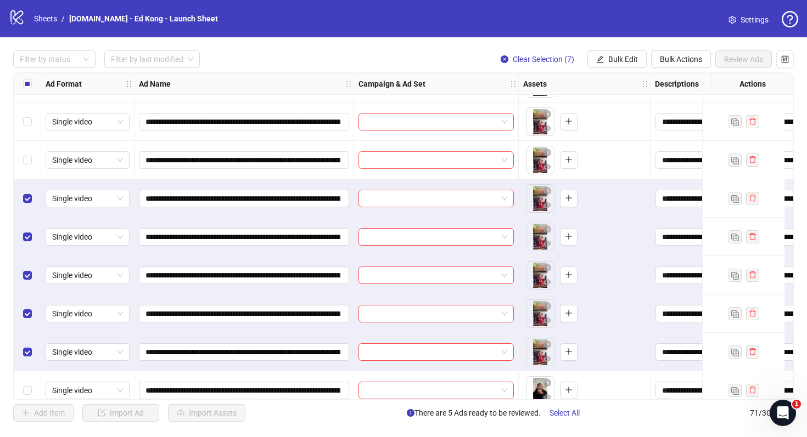
click at [27, 169] on div "Select row 63" at bounding box center [27, 160] width 27 height 38
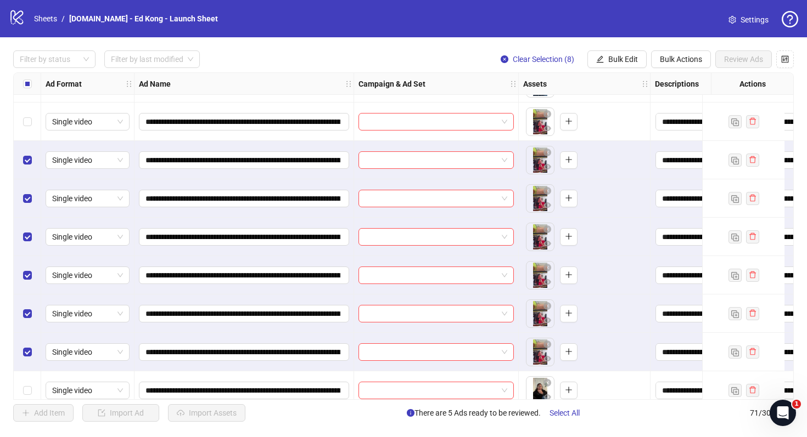
click at [27, 133] on div "Select row 62" at bounding box center [27, 122] width 27 height 38
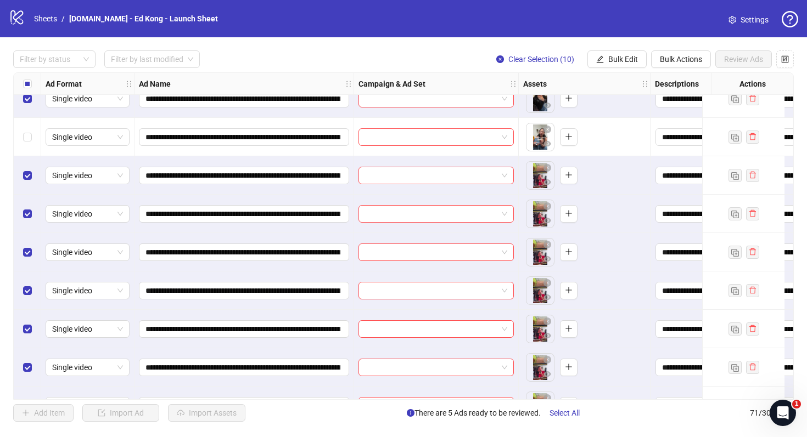
scroll to position [2278, 0]
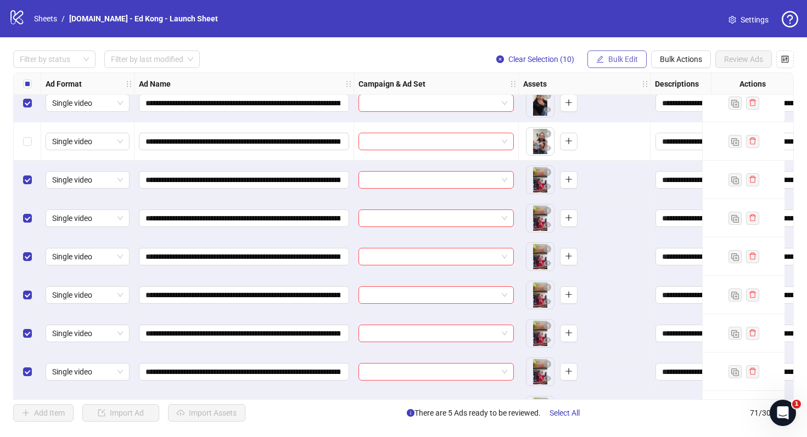
click at [616, 54] on button "Bulk Edit" at bounding box center [616, 60] width 59 height 18
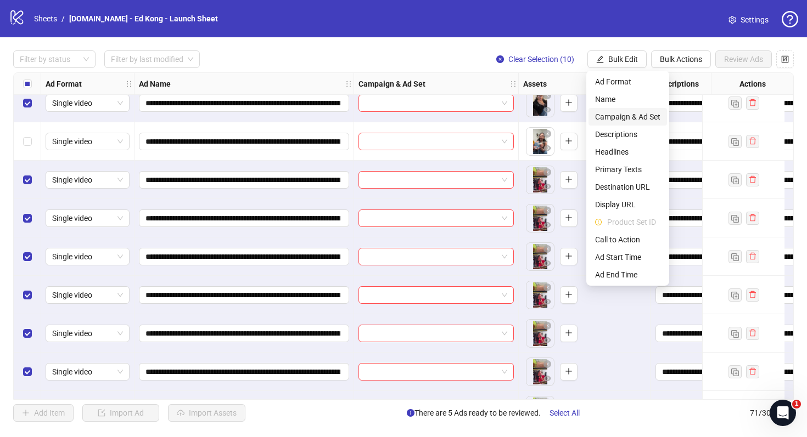
click at [640, 116] on span "Campaign & Ad Set" at bounding box center [627, 117] width 65 height 12
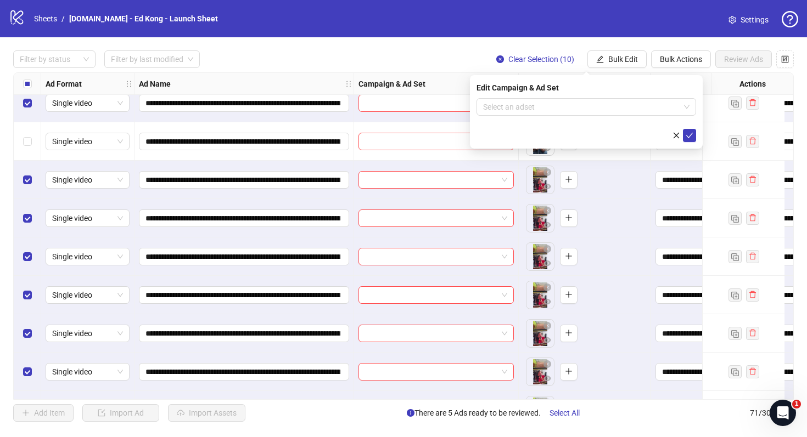
click at [417, 43] on div "**********" at bounding box center [403, 236] width 807 height 398
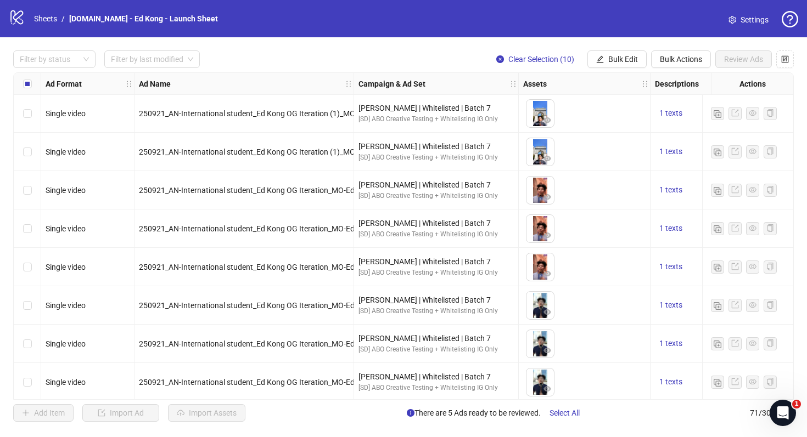
scroll to position [2428, 0]
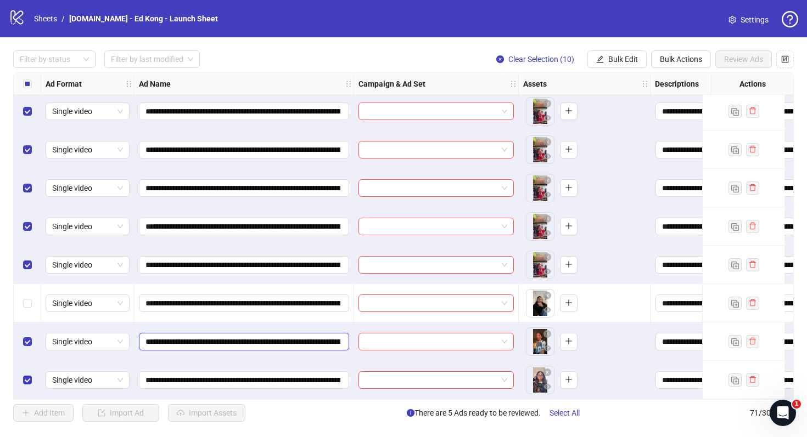
click at [186, 338] on input "**********" at bounding box center [242, 342] width 195 height 12
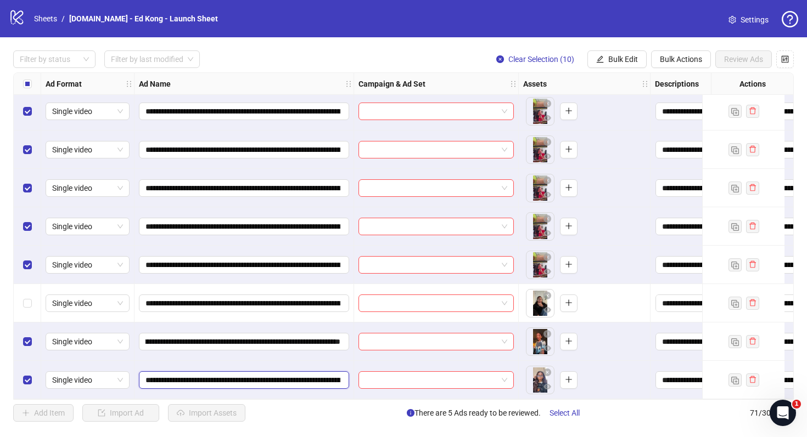
click at [253, 376] on input "**********" at bounding box center [242, 380] width 195 height 12
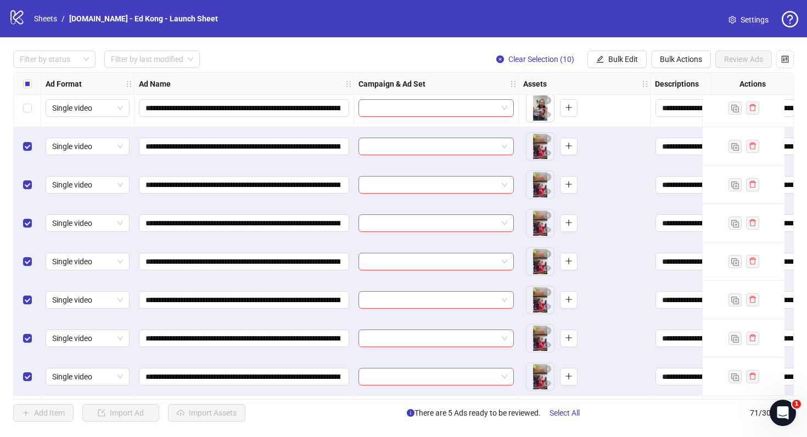
scroll to position [2270, 0]
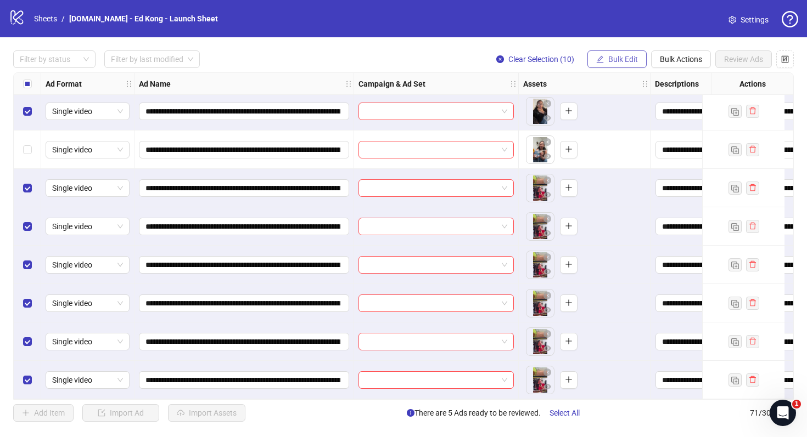
click at [622, 58] on span "Bulk Edit" at bounding box center [623, 59] width 30 height 9
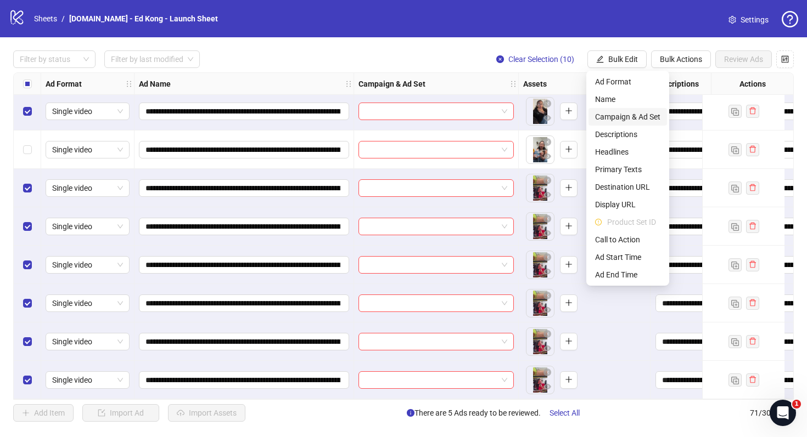
click at [638, 118] on span "Campaign & Ad Set" at bounding box center [627, 117] width 65 height 12
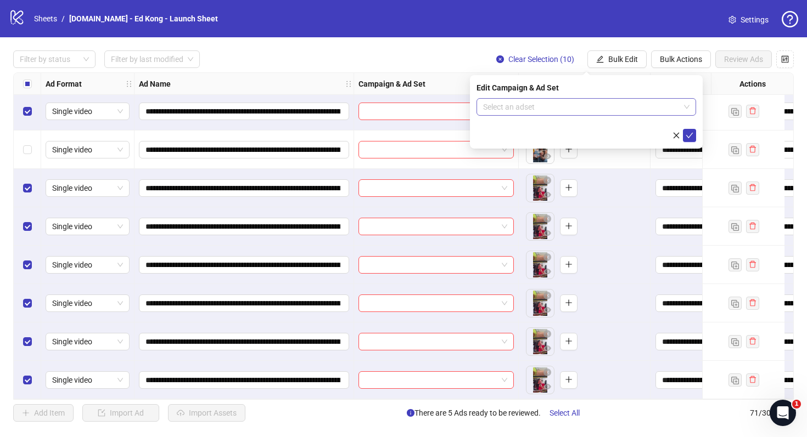
click at [576, 110] on input "search" at bounding box center [581, 107] width 197 height 16
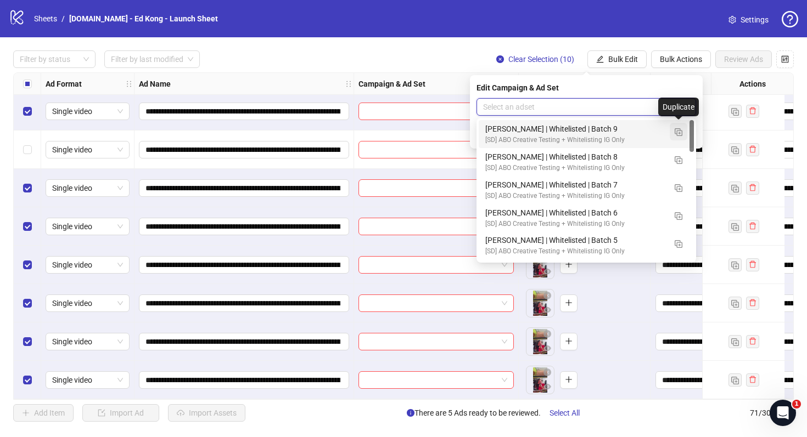
click at [681, 133] on img "button" at bounding box center [679, 132] width 8 height 8
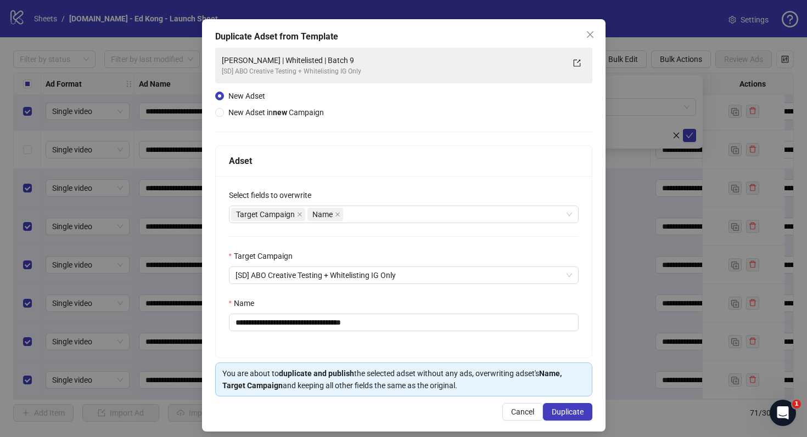
scroll to position [44, 0]
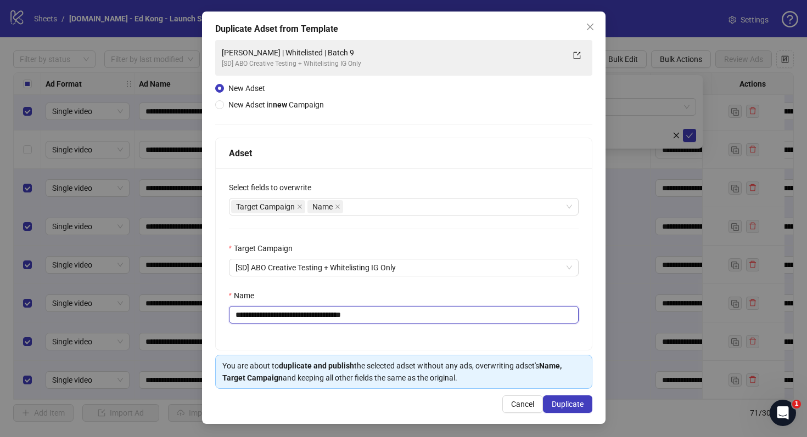
drag, startPoint x: 264, startPoint y: 316, endPoint x: 207, endPoint y: 309, distance: 57.5
click at [207, 309] on div "**********" at bounding box center [403, 218] width 403 height 413
drag, startPoint x: 330, startPoint y: 316, endPoint x: 401, endPoint y: 318, distance: 70.9
click at [401, 318] on input "**********" at bounding box center [404, 315] width 350 height 18
type input "**********"
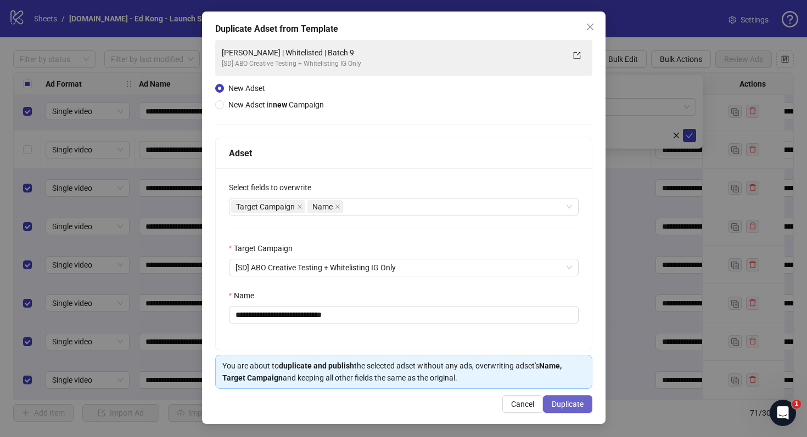
click at [575, 404] on span "Duplicate" at bounding box center [568, 404] width 32 height 9
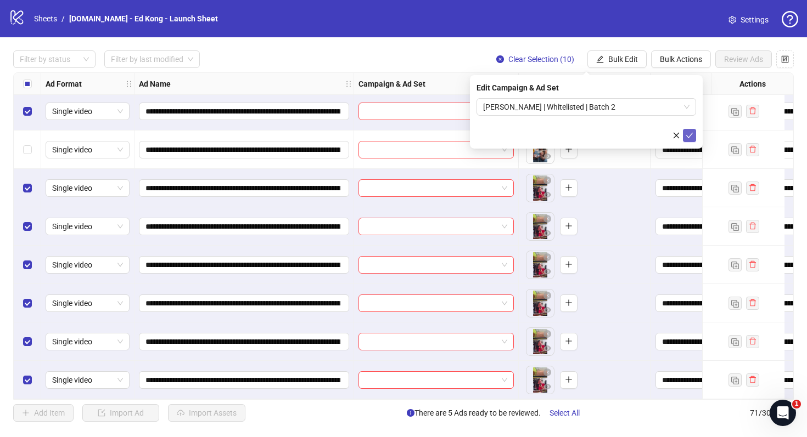
click at [691, 136] on icon "check" at bounding box center [690, 136] width 8 height 8
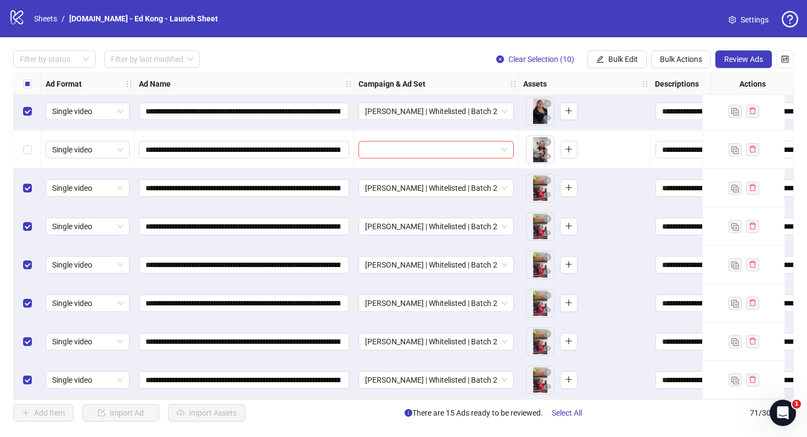
click at [345, 54] on div "Filter by status Filter by last modified Clear Selection (10) Bulk Edit Bulk Ac…" at bounding box center [403, 60] width 781 height 18
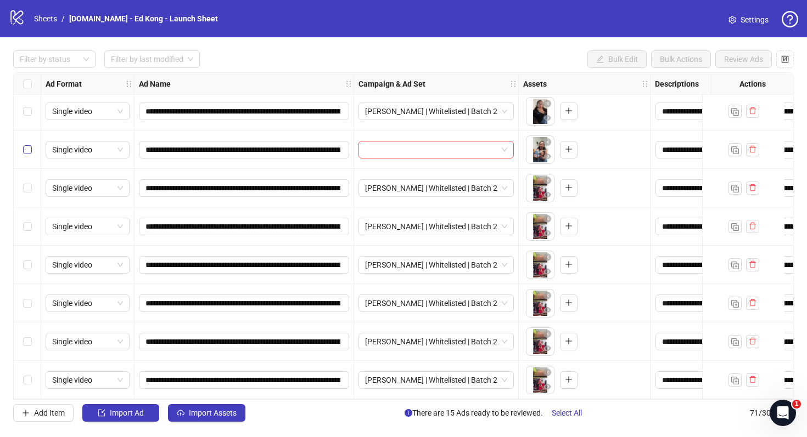
click at [26, 154] on label "Select row 61" at bounding box center [27, 150] width 9 height 12
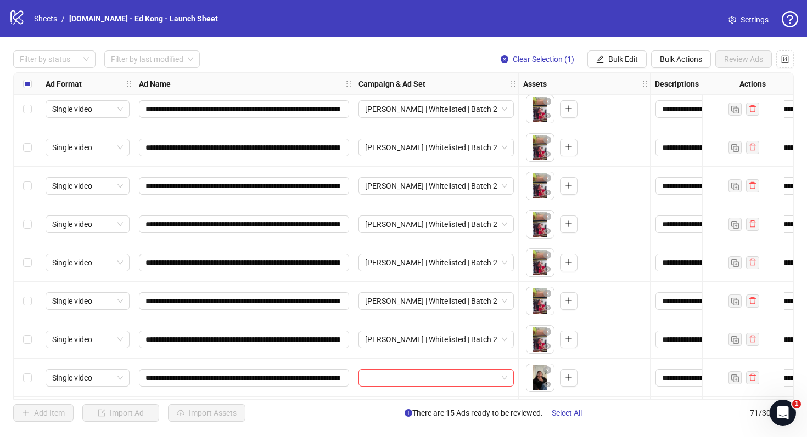
scroll to position [2428, 0]
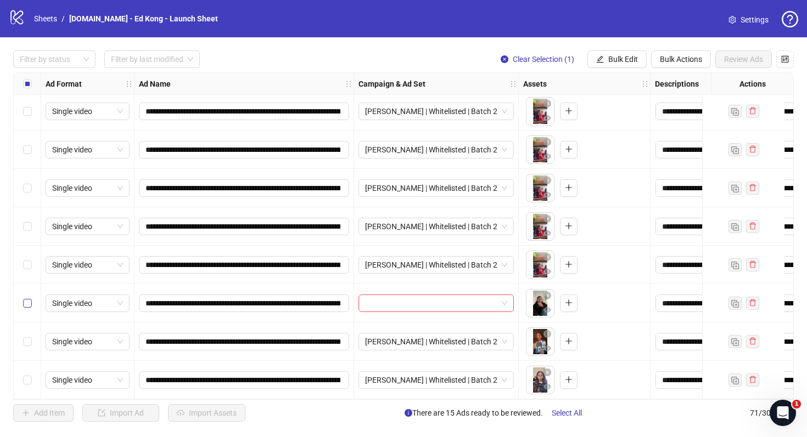
click at [29, 298] on label "Select row 69" at bounding box center [27, 304] width 9 height 12
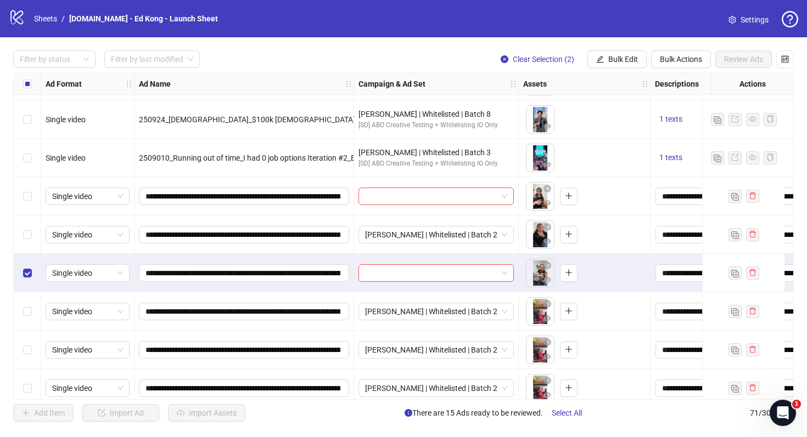
scroll to position [2106, 0]
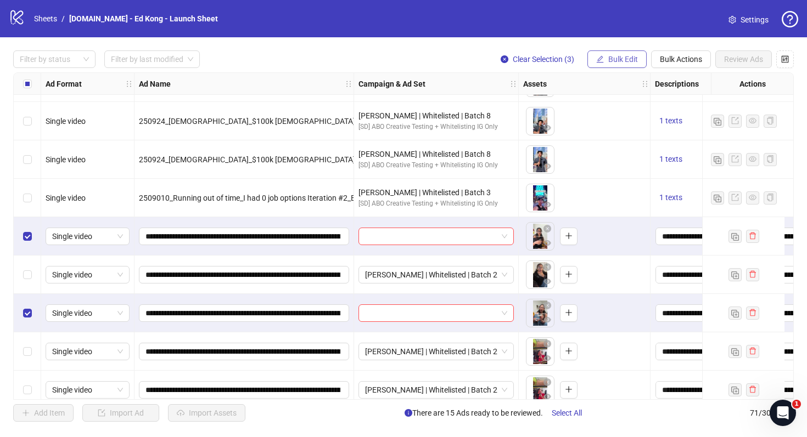
click at [627, 58] on span "Bulk Edit" at bounding box center [623, 59] width 30 height 9
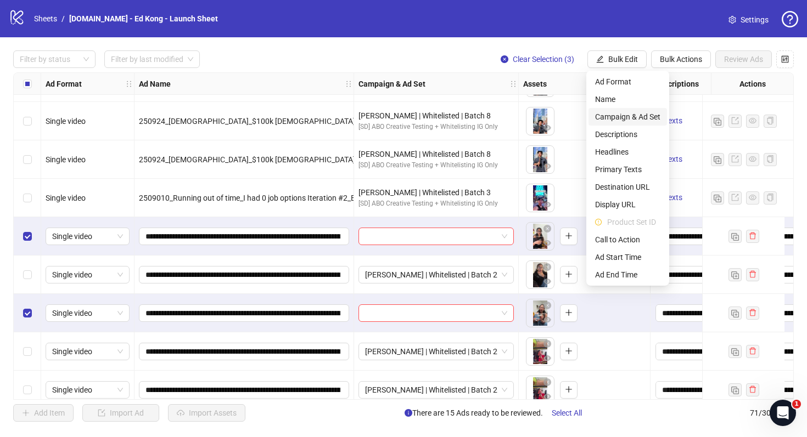
click at [640, 119] on span "Campaign & Ad Set" at bounding box center [627, 117] width 65 height 12
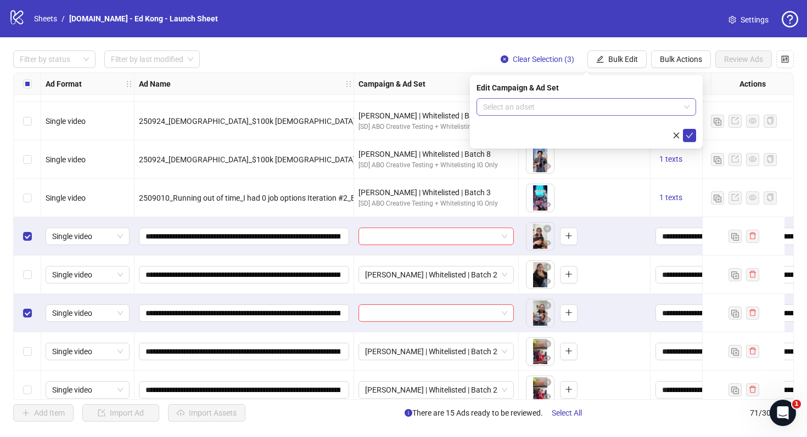
click at [685, 109] on span at bounding box center [586, 107] width 206 height 16
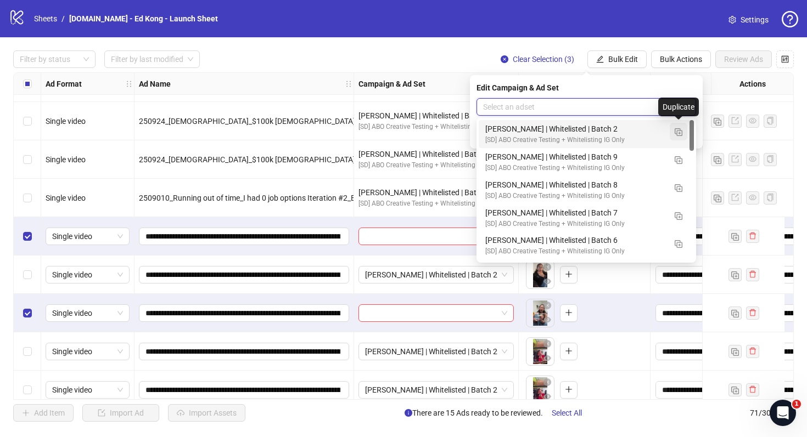
click at [678, 133] on img "button" at bounding box center [679, 132] width 8 height 8
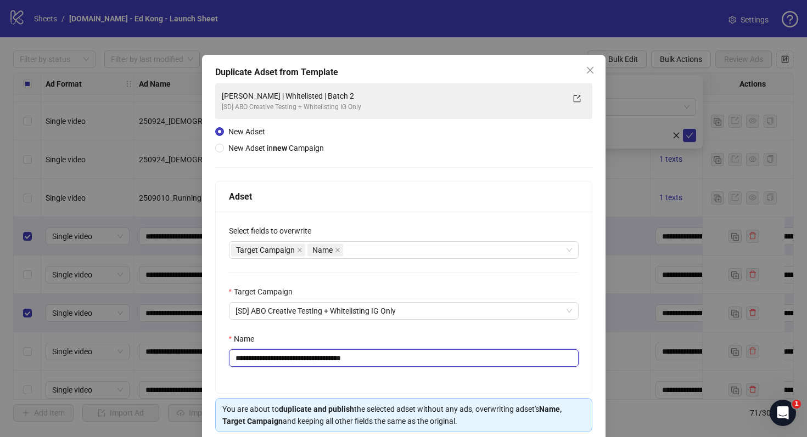
drag, startPoint x: 332, startPoint y: 359, endPoint x: 406, endPoint y: 363, distance: 74.8
click at [406, 363] on input "**********" at bounding box center [404, 359] width 350 height 18
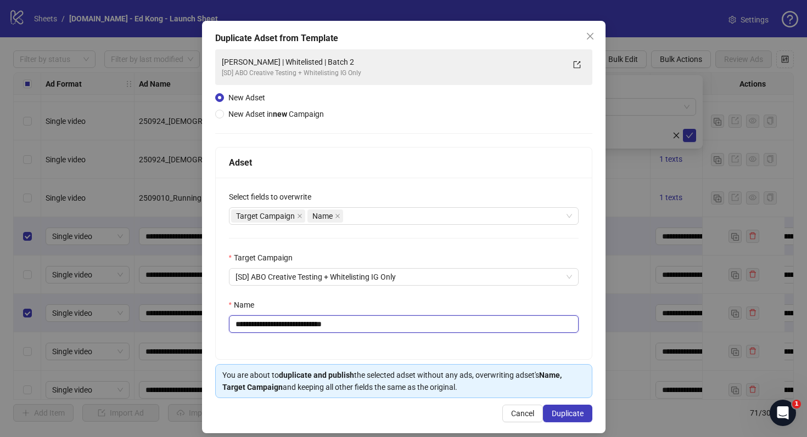
scroll to position [44, 0]
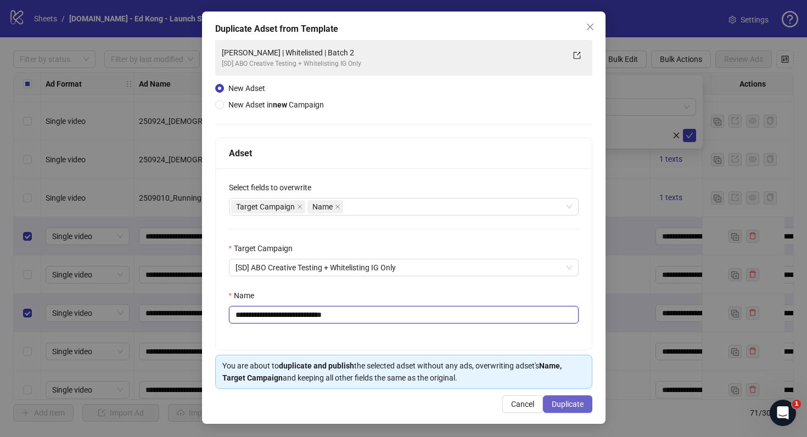
type input "**********"
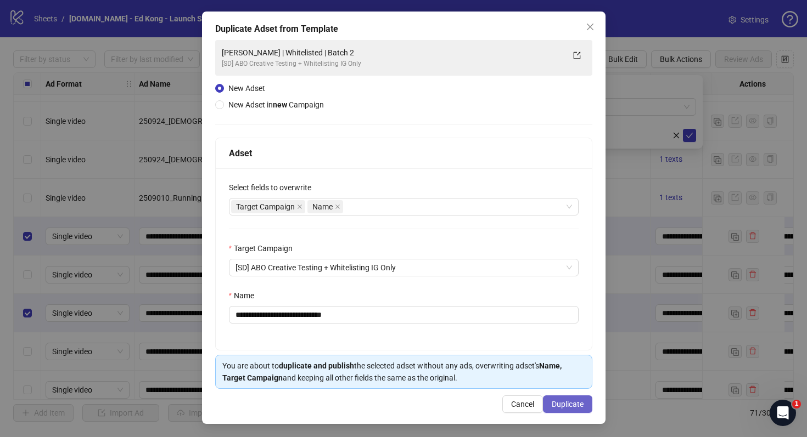
click at [569, 397] on button "Duplicate" at bounding box center [567, 405] width 49 height 18
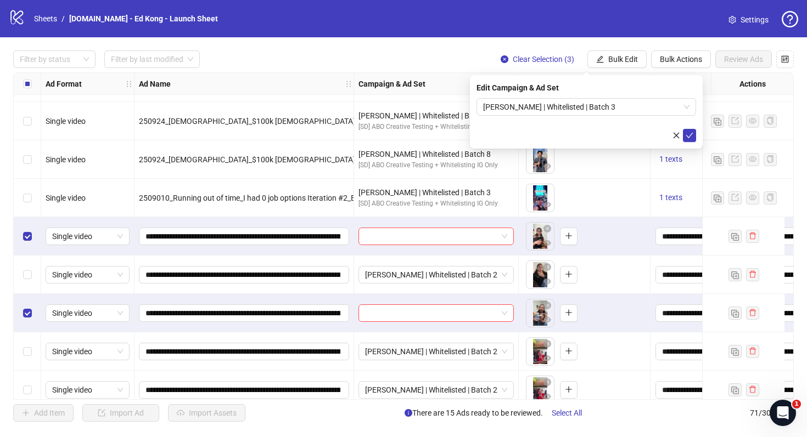
click at [696, 137] on div "Edit Campaign & Ad Set [PERSON_NAME] | Whitelisted | Batch 3" at bounding box center [586, 112] width 233 height 74
click at [690, 136] on icon "check" at bounding box center [690, 136] width 8 height 8
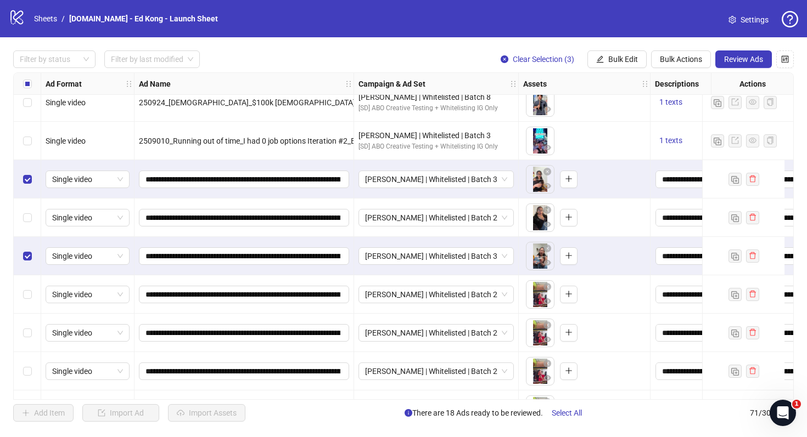
scroll to position [2169, 0]
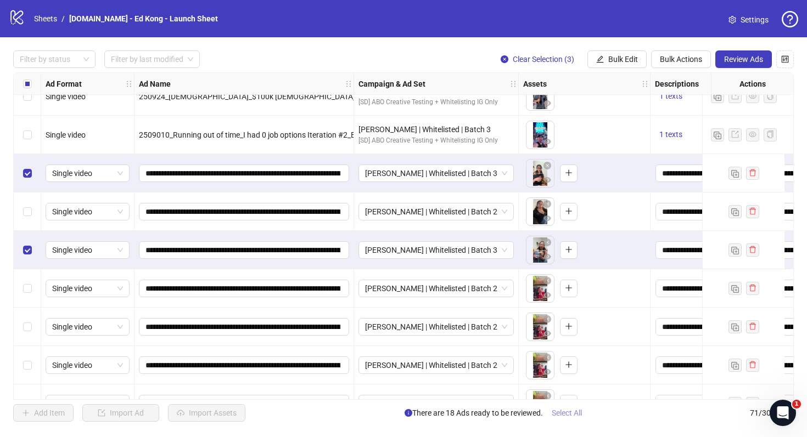
click at [557, 409] on span "Select All" at bounding box center [567, 413] width 30 height 9
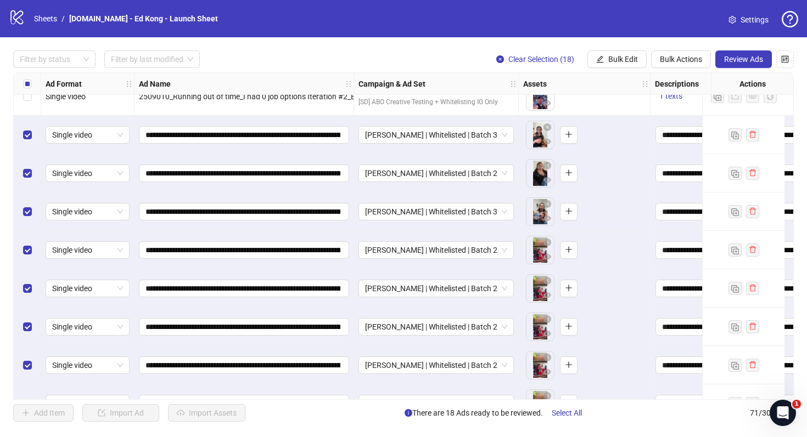
scroll to position [2200, 0]
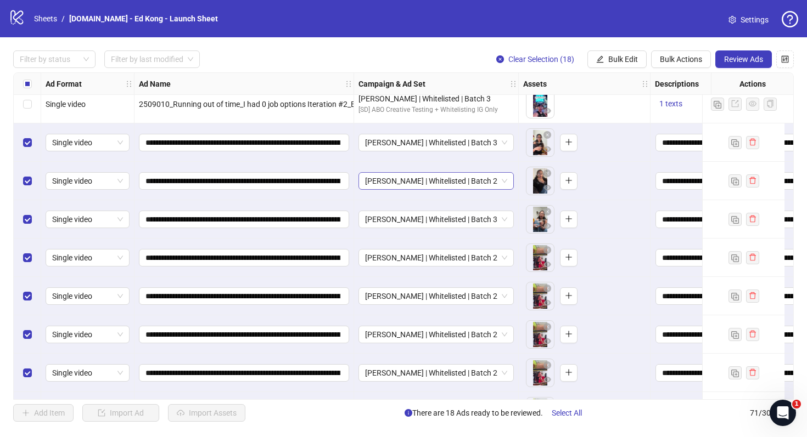
click at [504, 183] on span "[PERSON_NAME] | Whitelisted | Batch 2" at bounding box center [436, 181] width 142 height 16
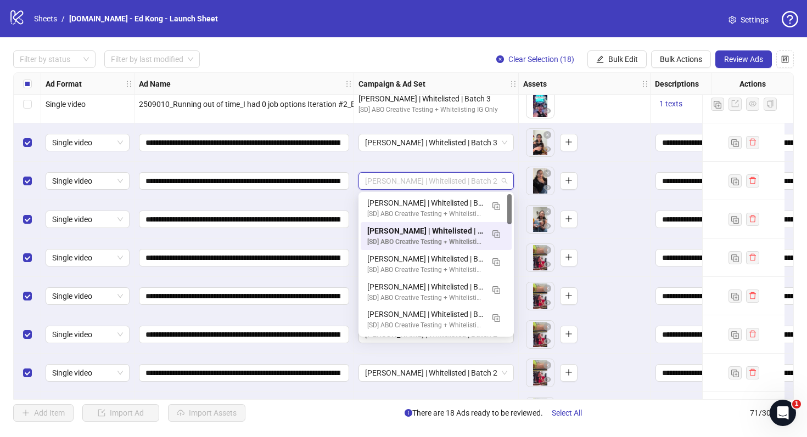
click at [504, 180] on span "[PERSON_NAME] | Whitelisted | Batch 2" at bounding box center [436, 181] width 142 height 16
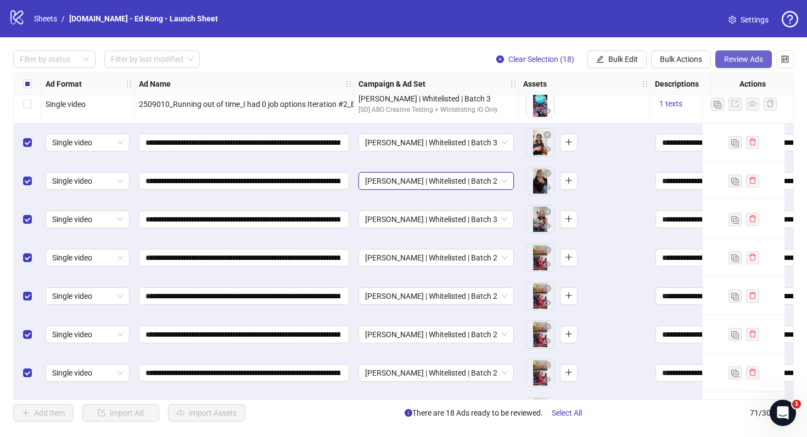
click at [735, 55] on span "Review Ads" at bounding box center [743, 59] width 39 height 9
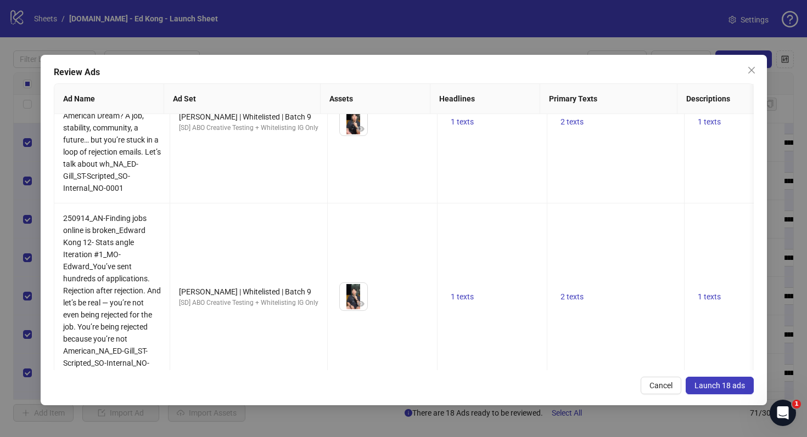
scroll to position [969, 0]
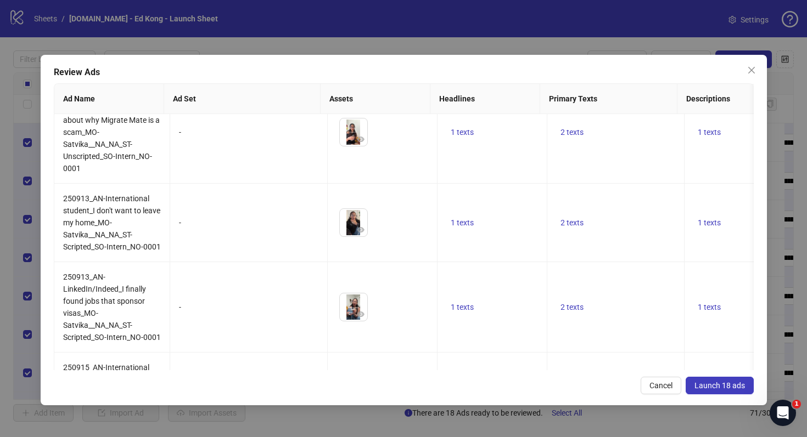
click at [730, 387] on span "Launch 18 ads" at bounding box center [719, 386] width 51 height 9
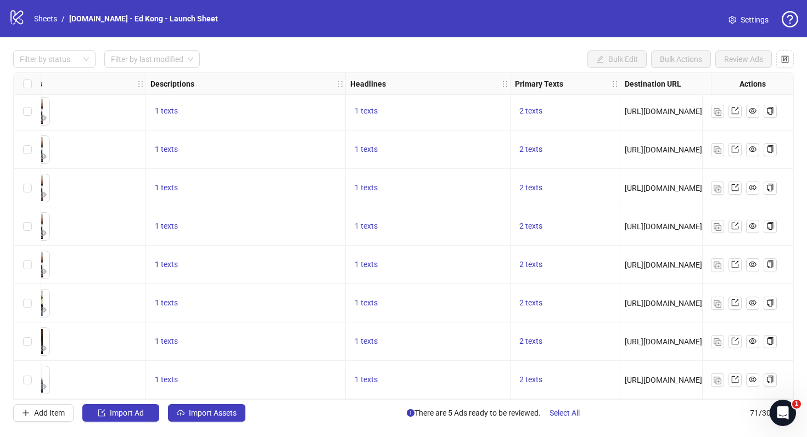
scroll to position [2428, 489]
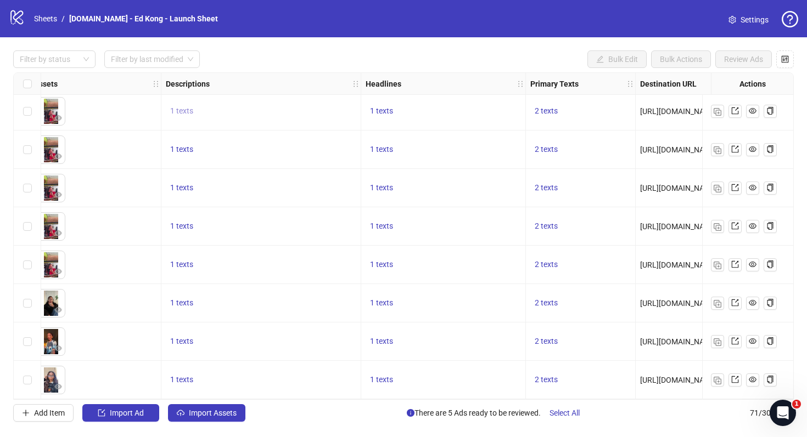
click at [179, 106] on span "1 texts" at bounding box center [181, 110] width 23 height 9
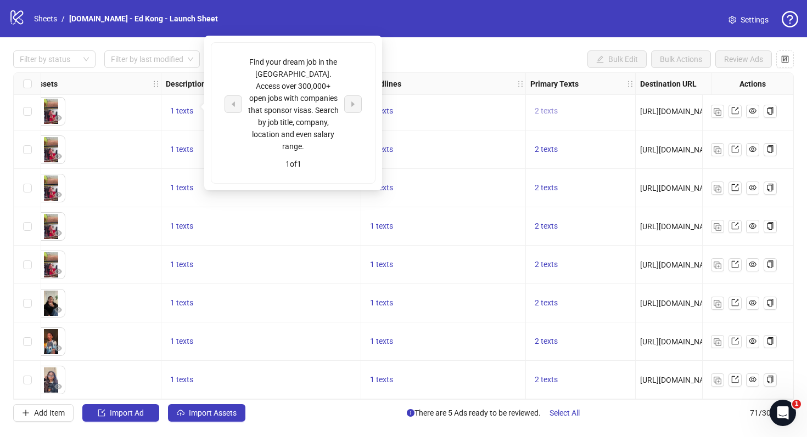
click at [553, 106] on span "2 texts" at bounding box center [546, 110] width 23 height 9
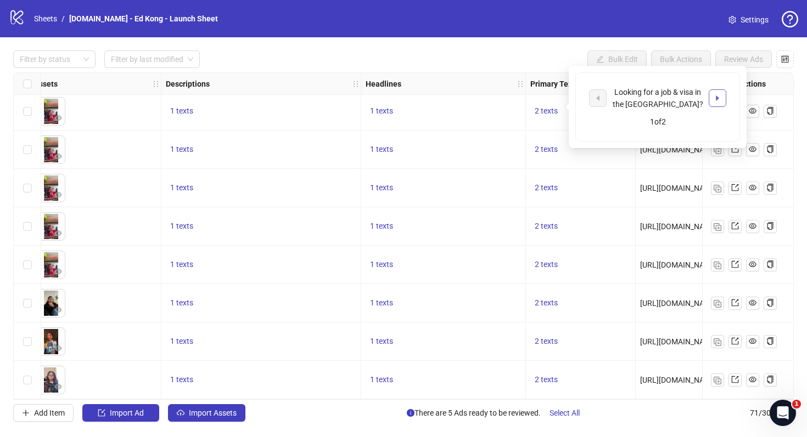
click at [719, 98] on icon "caret-right" at bounding box center [718, 98] width 8 height 8
